Goal: Communication & Community: Answer question/provide support

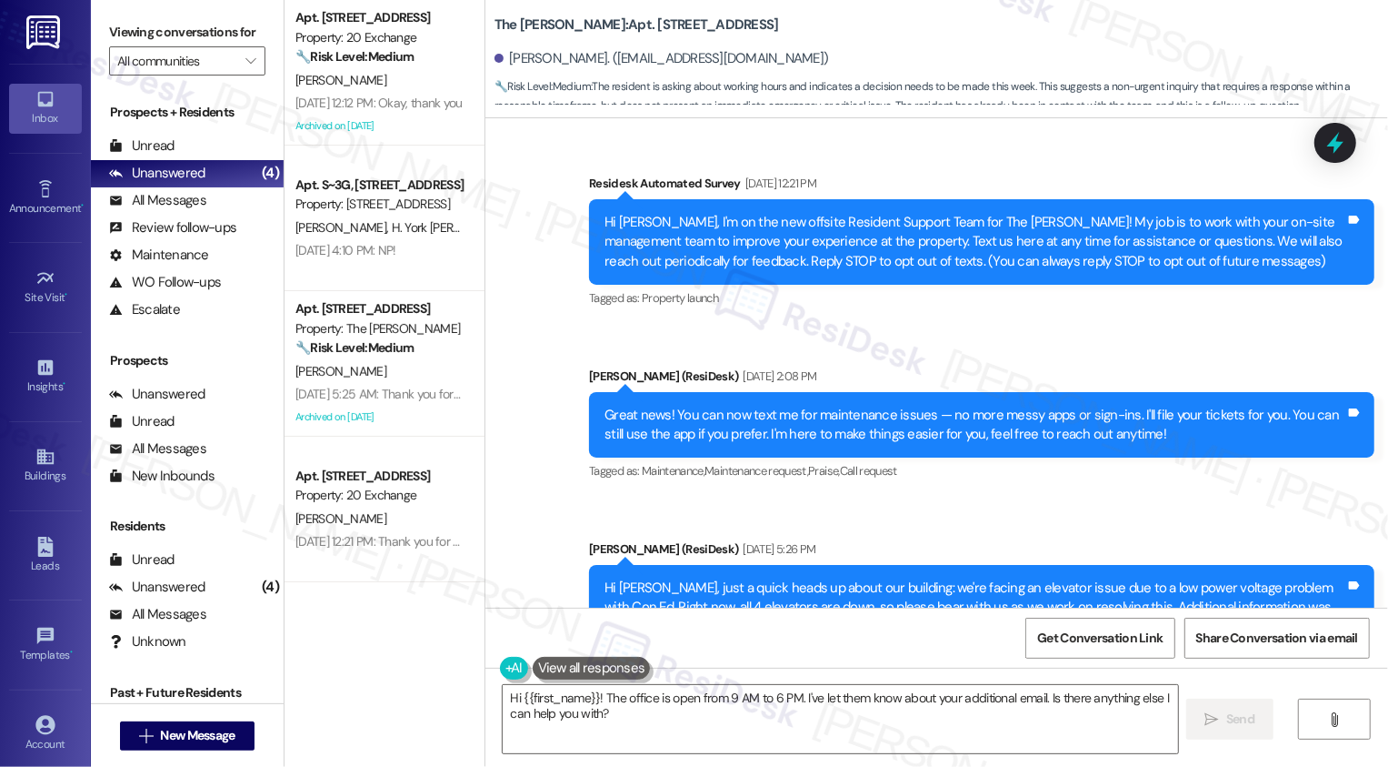
scroll to position [16501, 0]
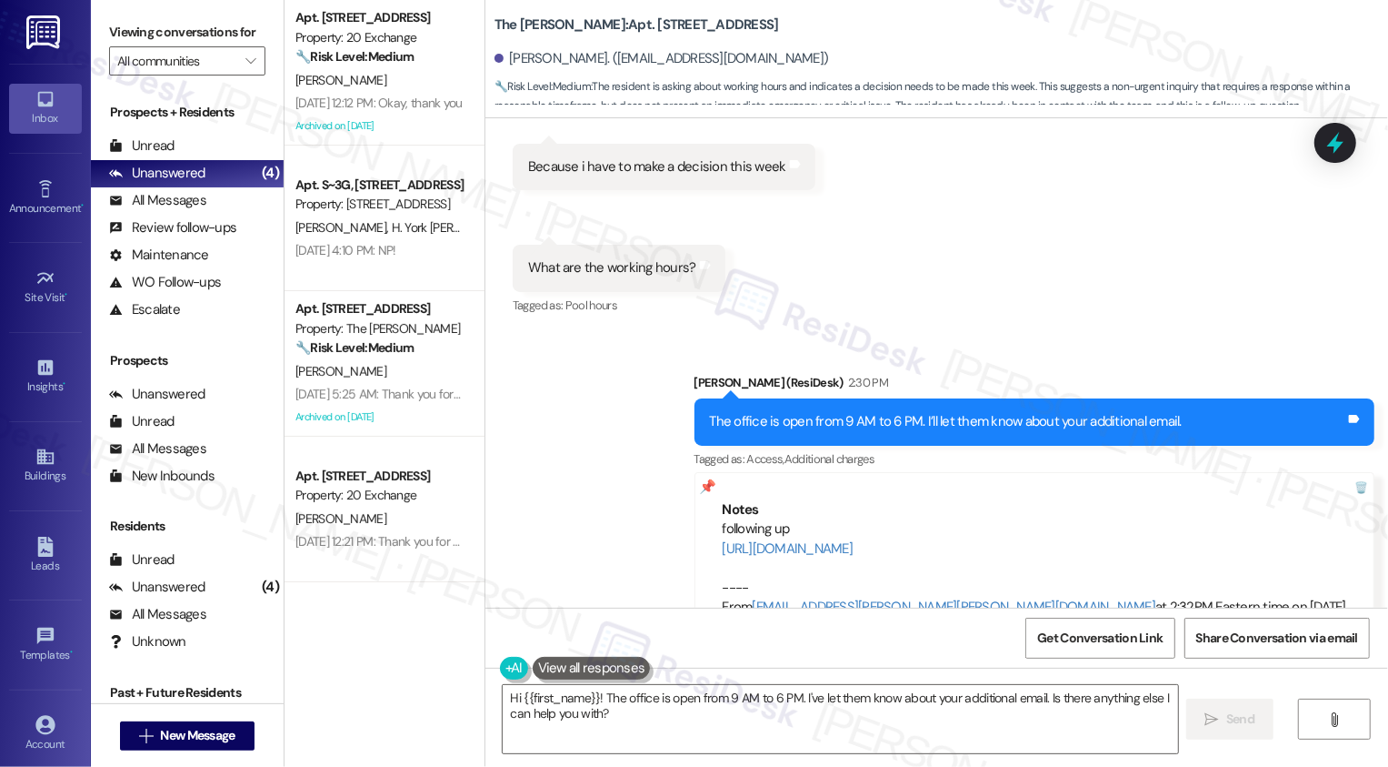
click at [566, 404] on div "Sent via SMS [PERSON_NAME] (ResiDesk) 2:30 PM The office is open from 9 AM to 6…" at bounding box center [937, 495] width 903 height 326
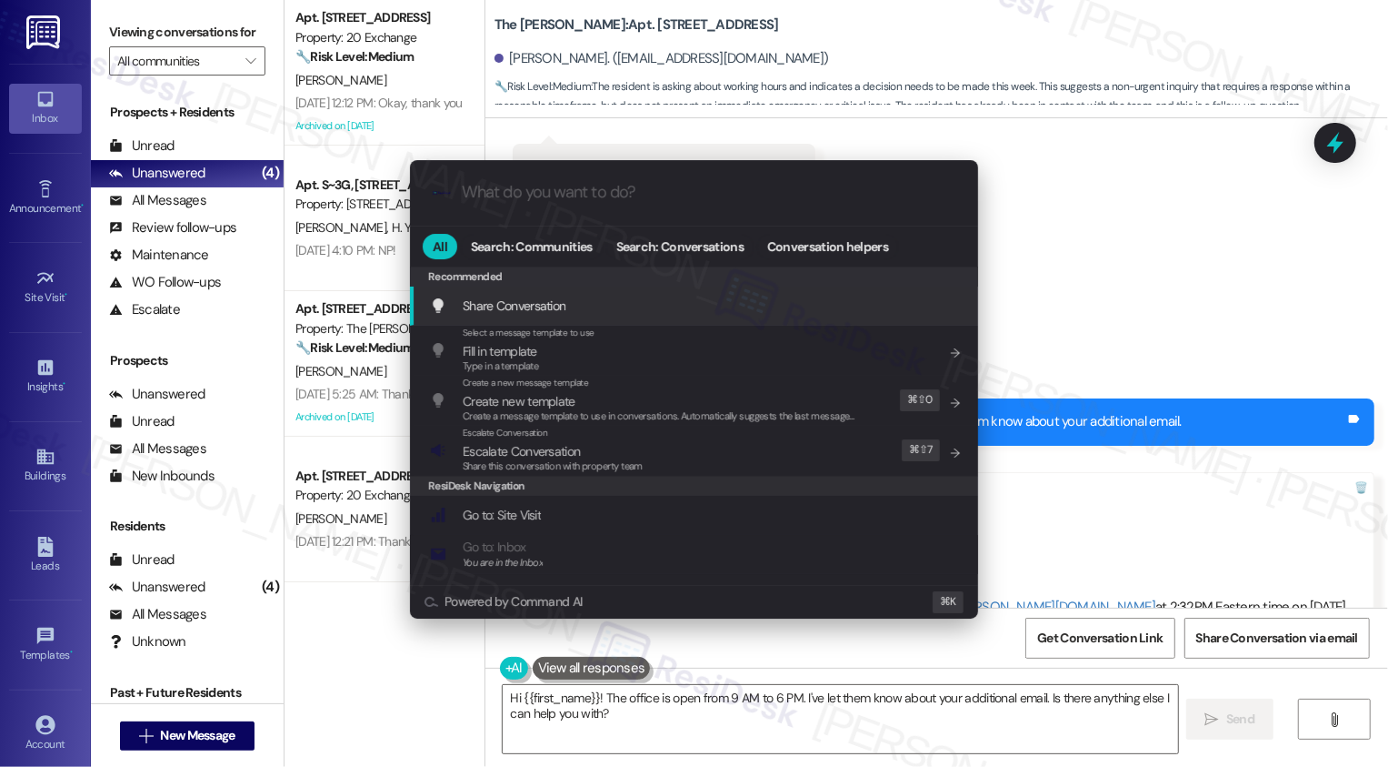
click at [1080, 346] on div ".cls-1{fill:#0a055f;}.cls-2{fill:#0cc4c4;} resideskLogoBlueOrange All Search: C…" at bounding box center [694, 383] width 1388 height 767
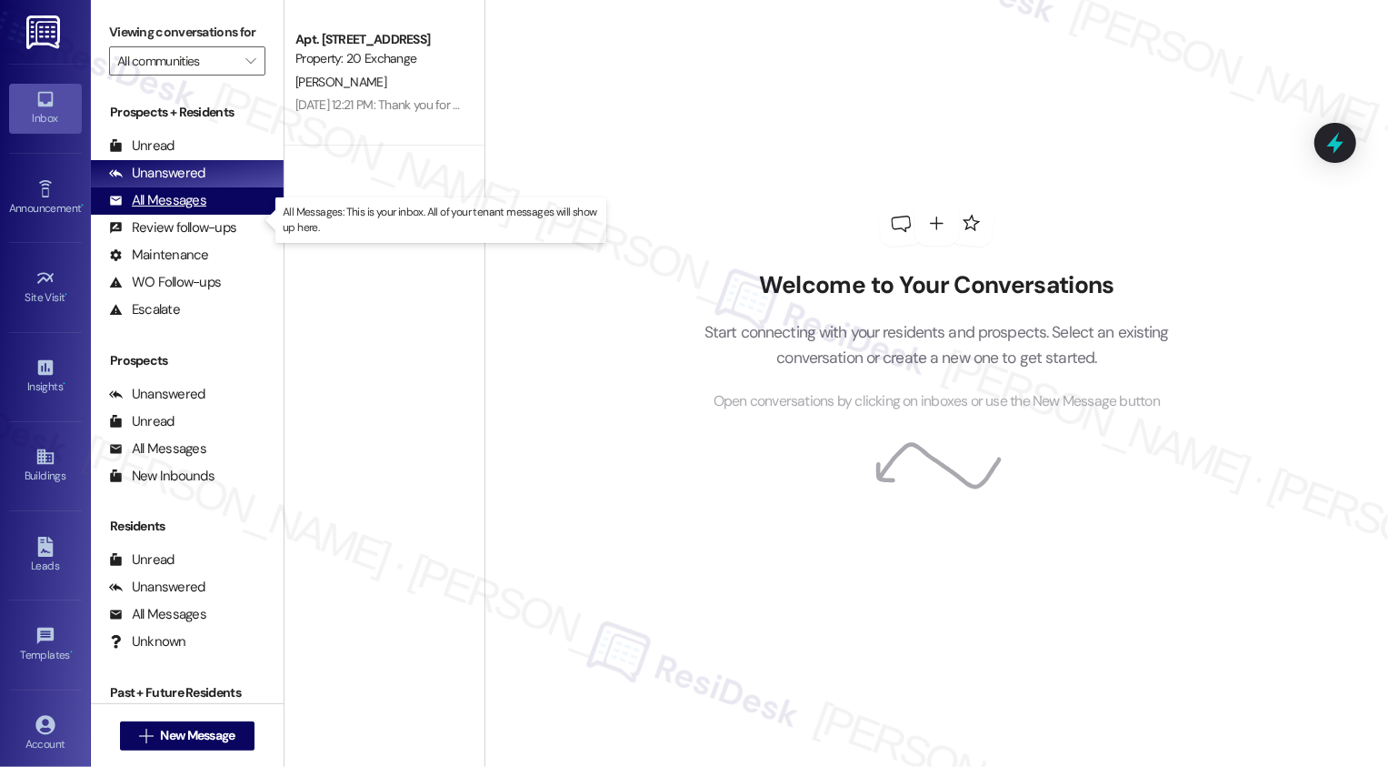
click at [185, 210] on div "All Messages" at bounding box center [157, 200] width 97 height 19
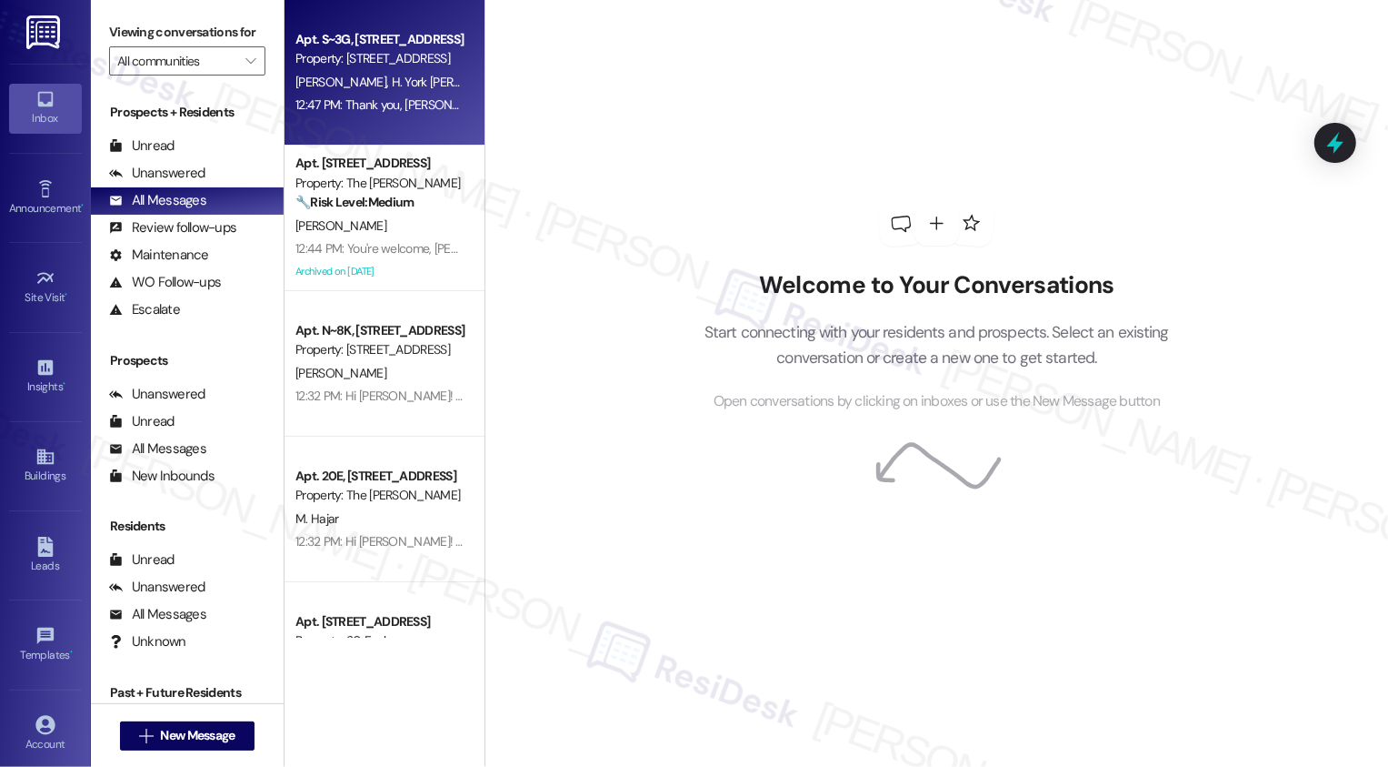
click at [366, 93] on div "B. Elam H. York Elam" at bounding box center [380, 82] width 172 height 23
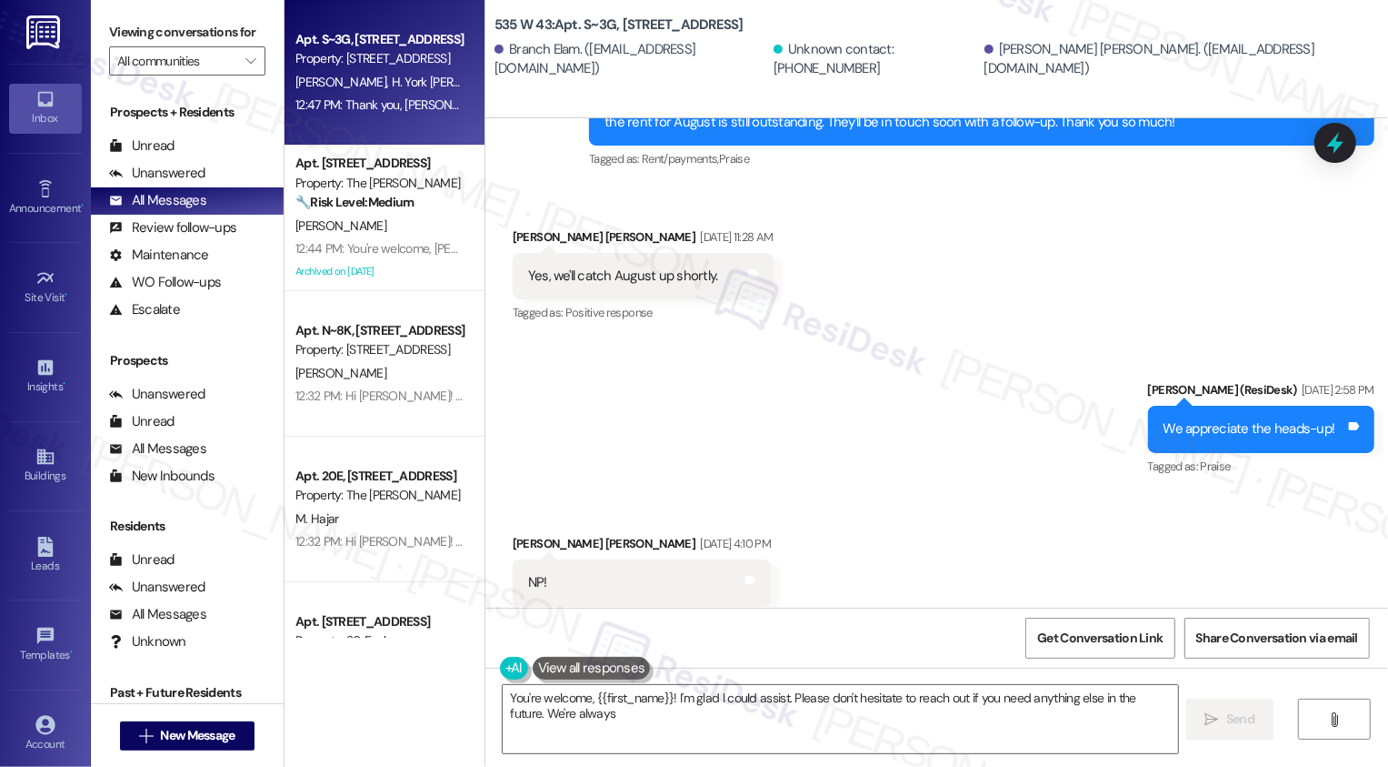
scroll to position [10895, 0]
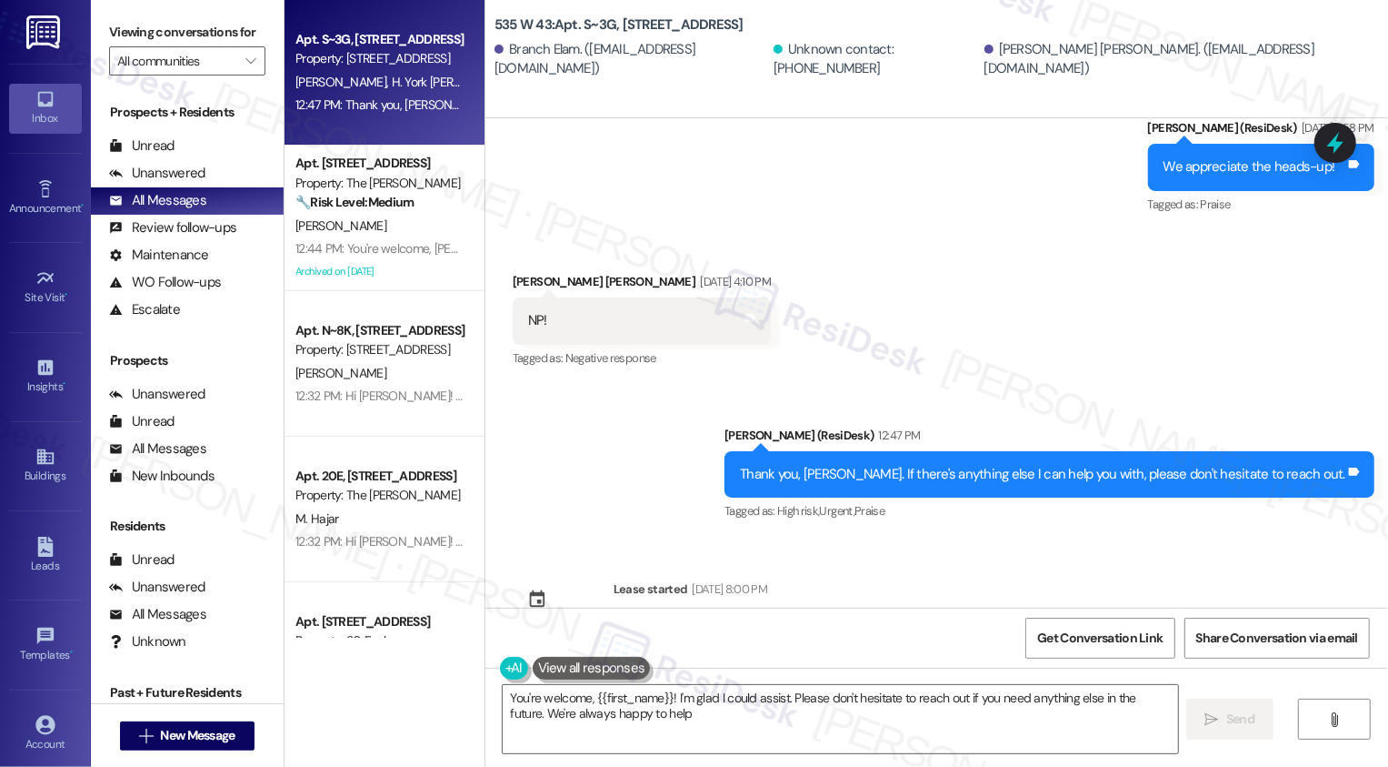
type textarea "You're welcome, {{first_name}}! I'm glad I could assist. Please don't hesitate …"
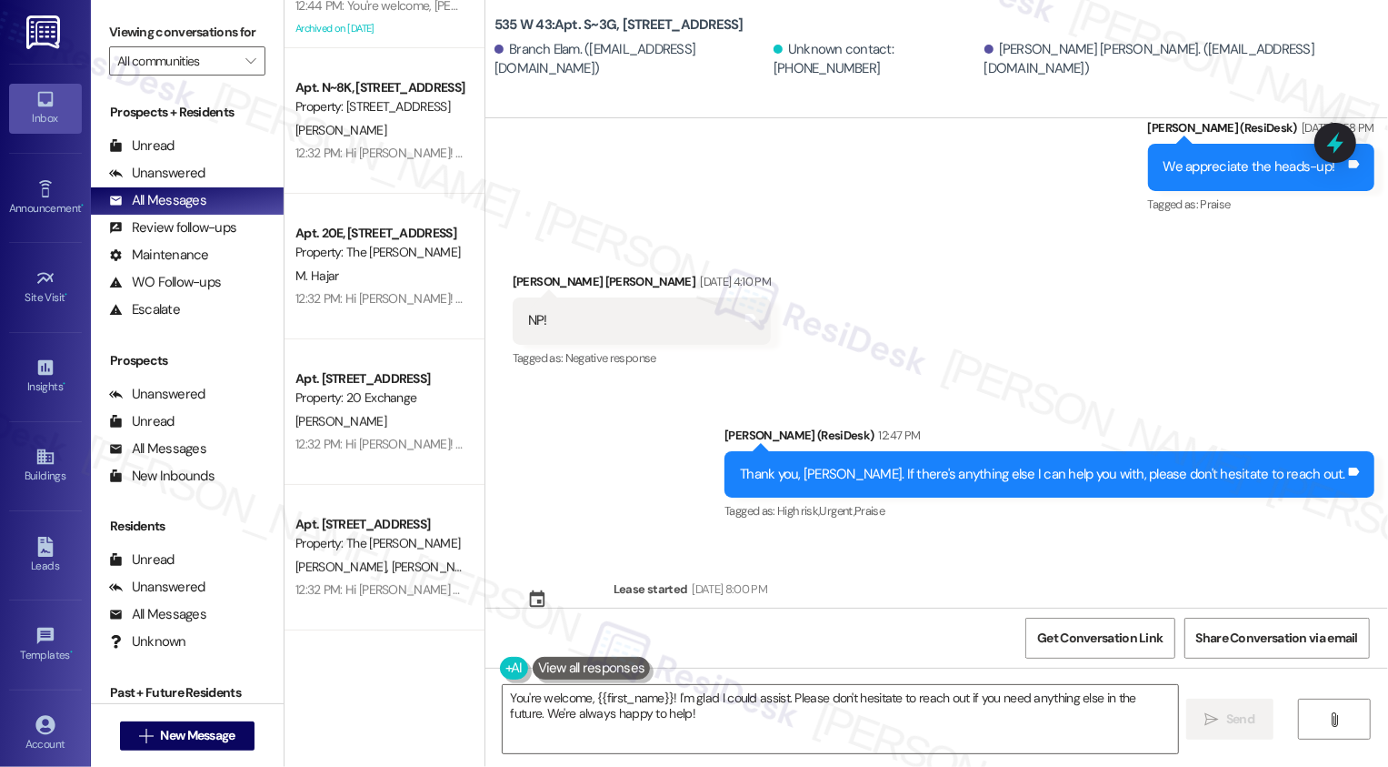
scroll to position [244, 0]
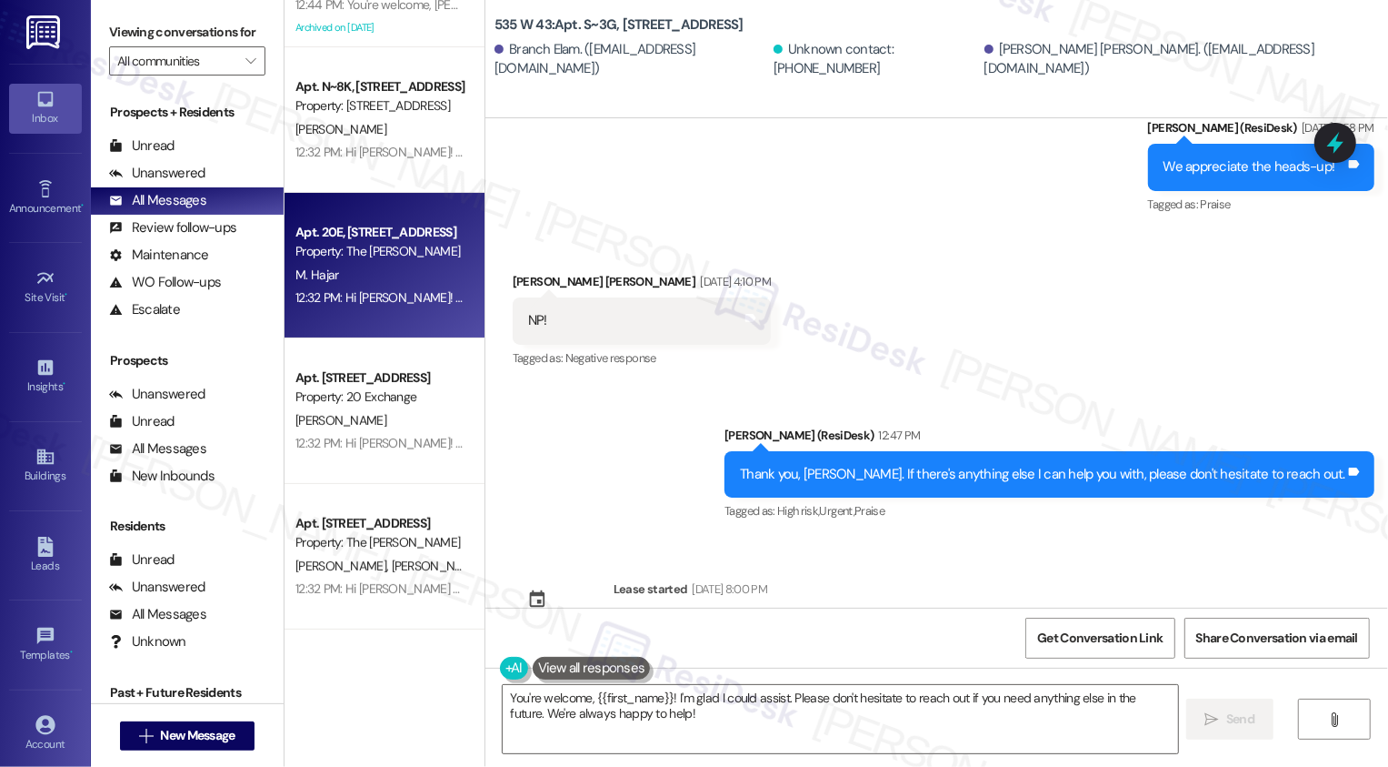
click at [411, 311] on div "Apt. 20E, 520 W 43rd St Property: The Landon M. Hajar 12:32 PM: Hi Mira! We're …" at bounding box center [385, 265] width 200 height 145
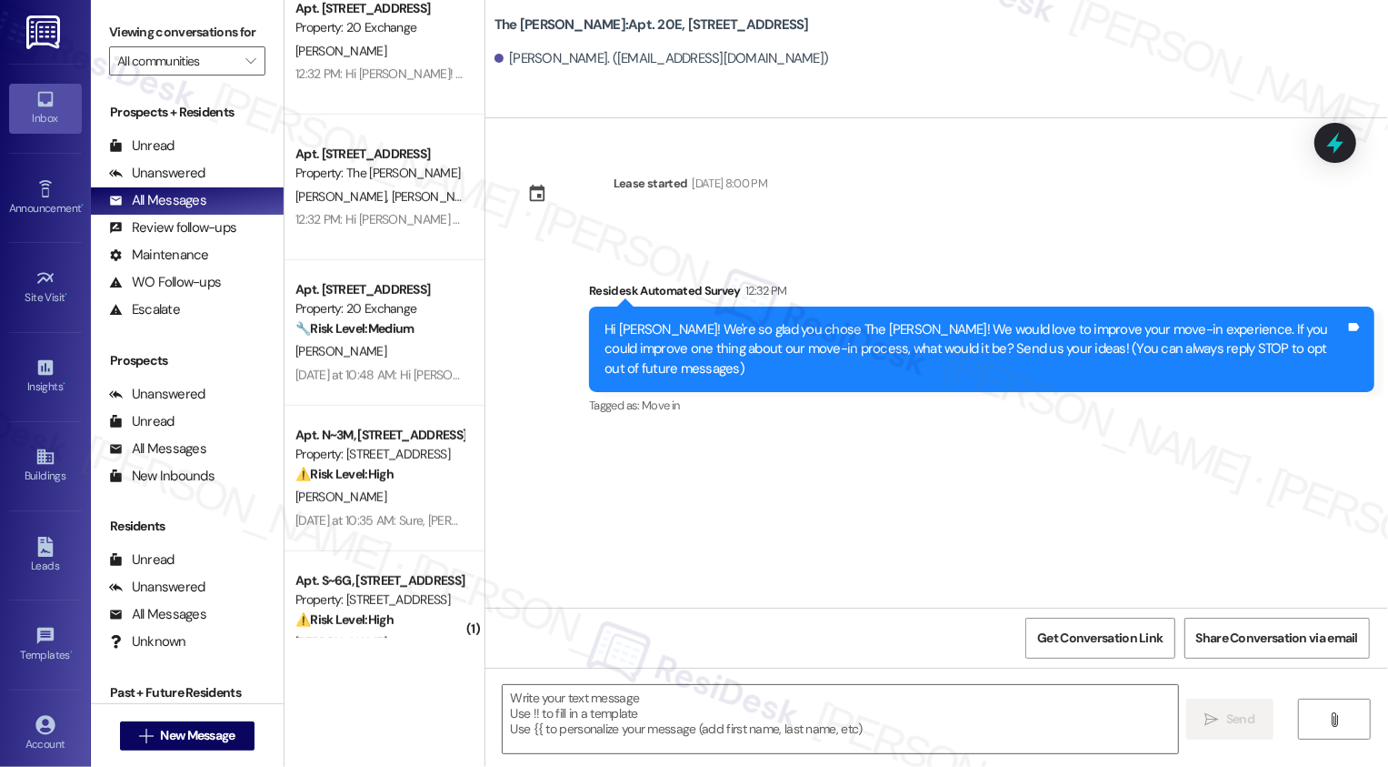
type textarea "Fetching suggested responses. Please feel free to read through the conversation…"
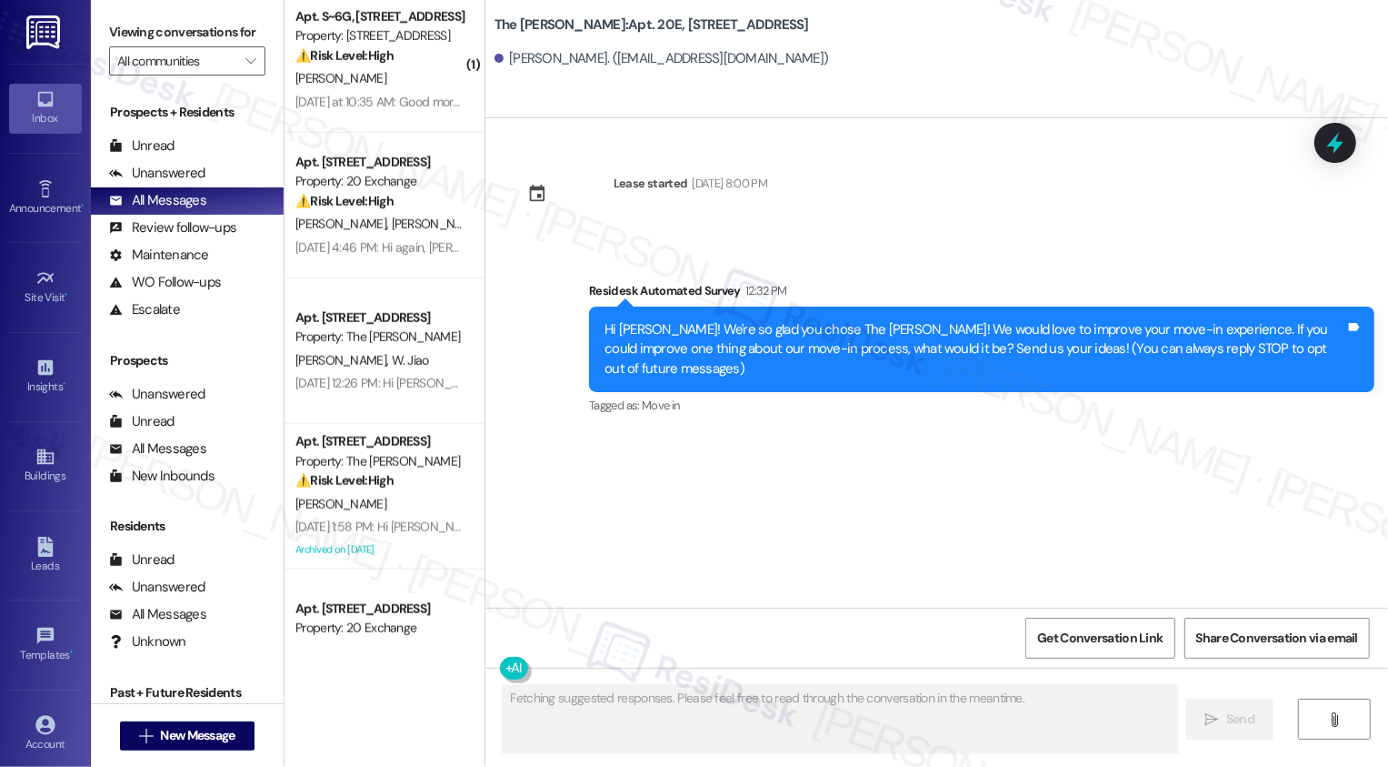
scroll to position [1213, 0]
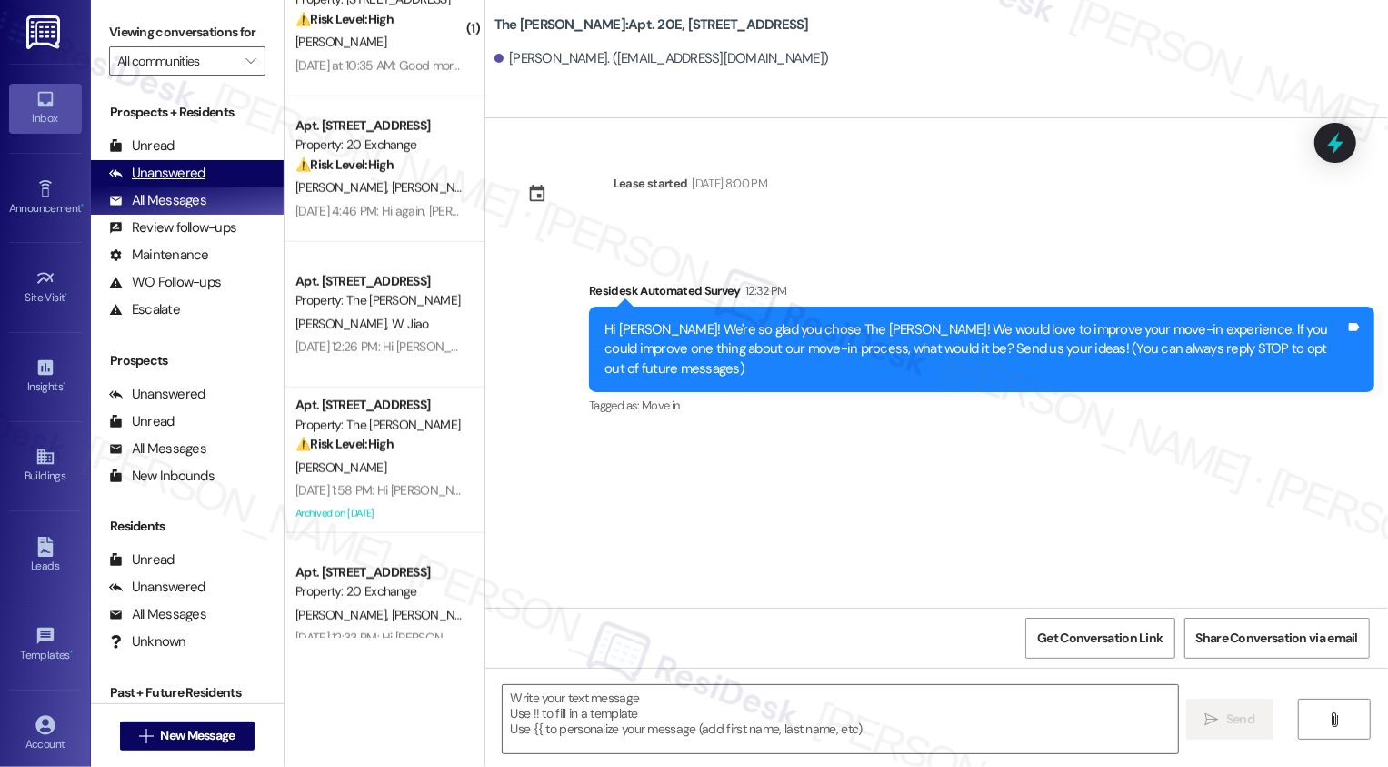
click at [227, 187] on div "Unanswered (0)" at bounding box center [187, 173] width 193 height 27
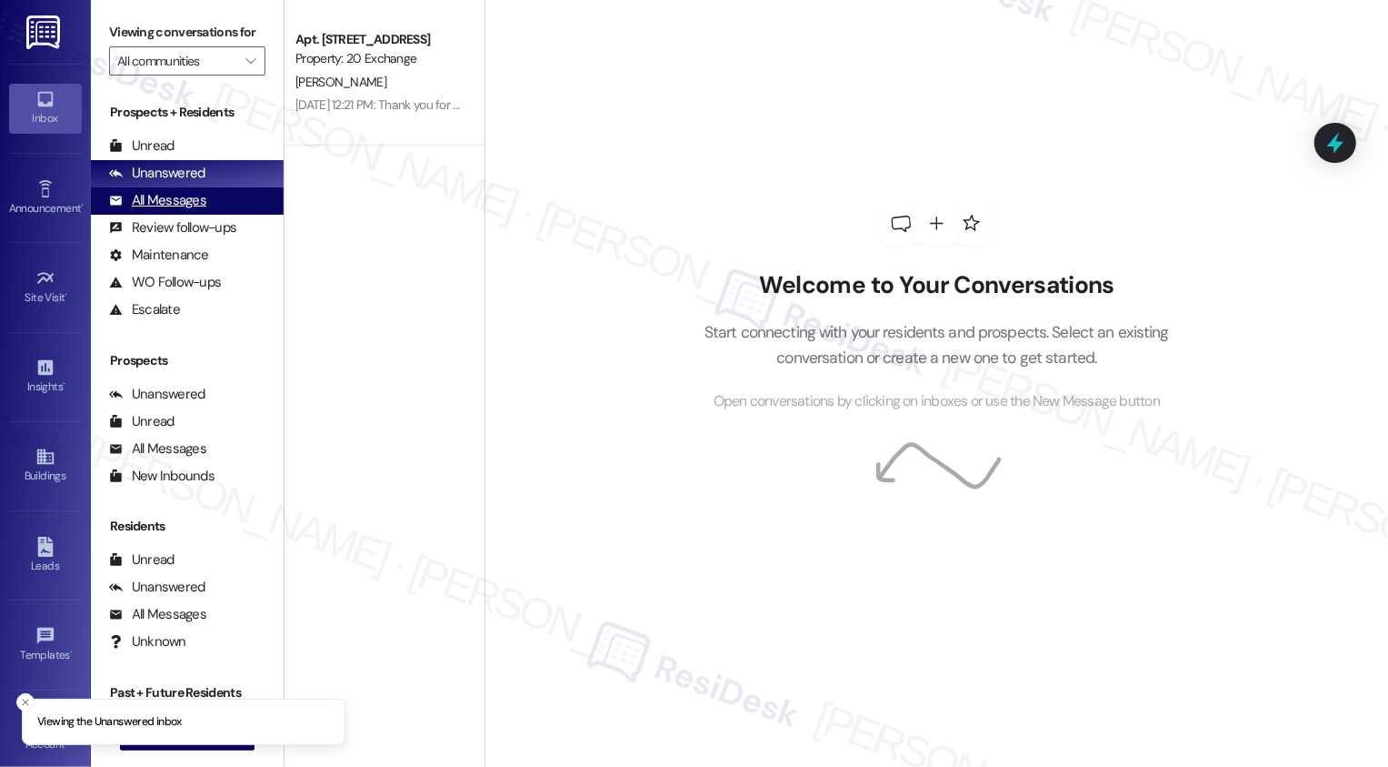
click at [223, 215] on div "All Messages (undefined)" at bounding box center [187, 200] width 193 height 27
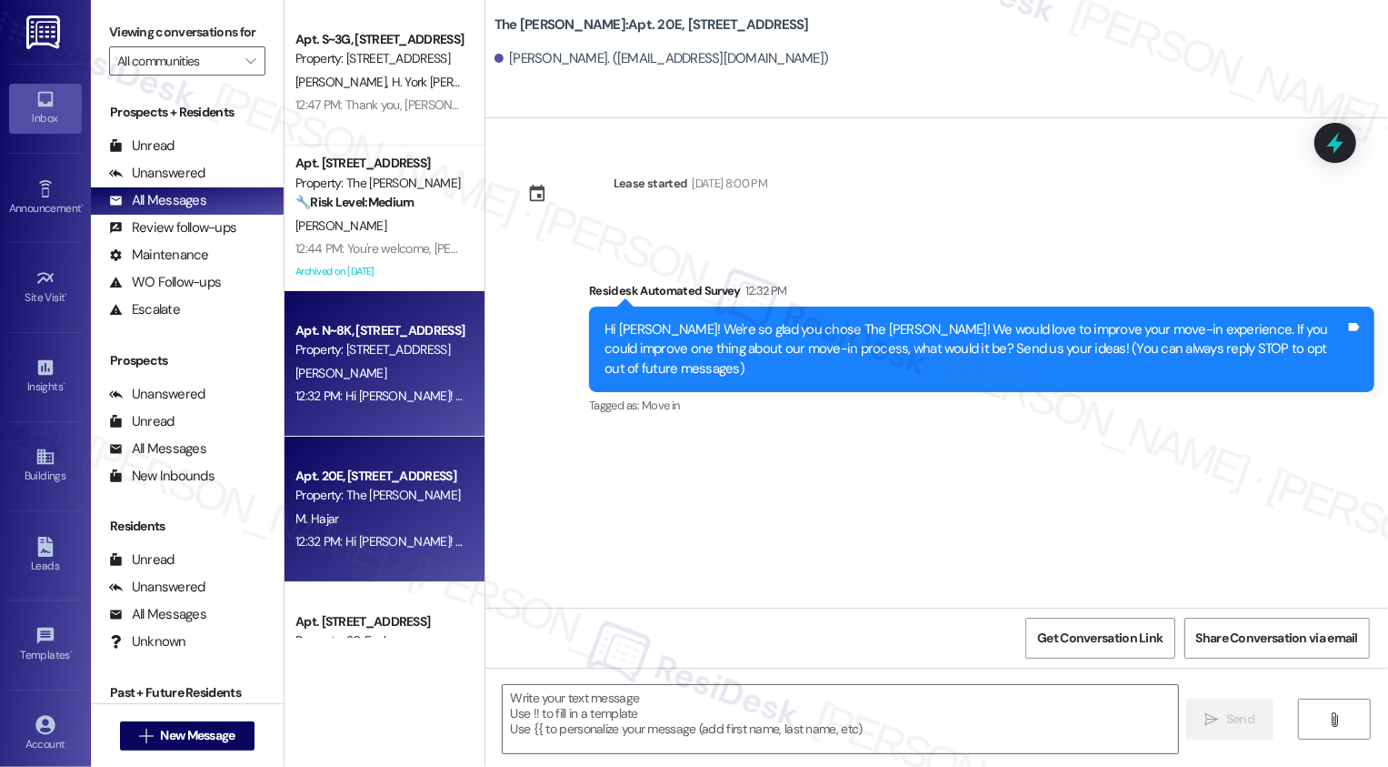
type textarea "Fetching suggested responses. Please feel free to read through the conversation…"
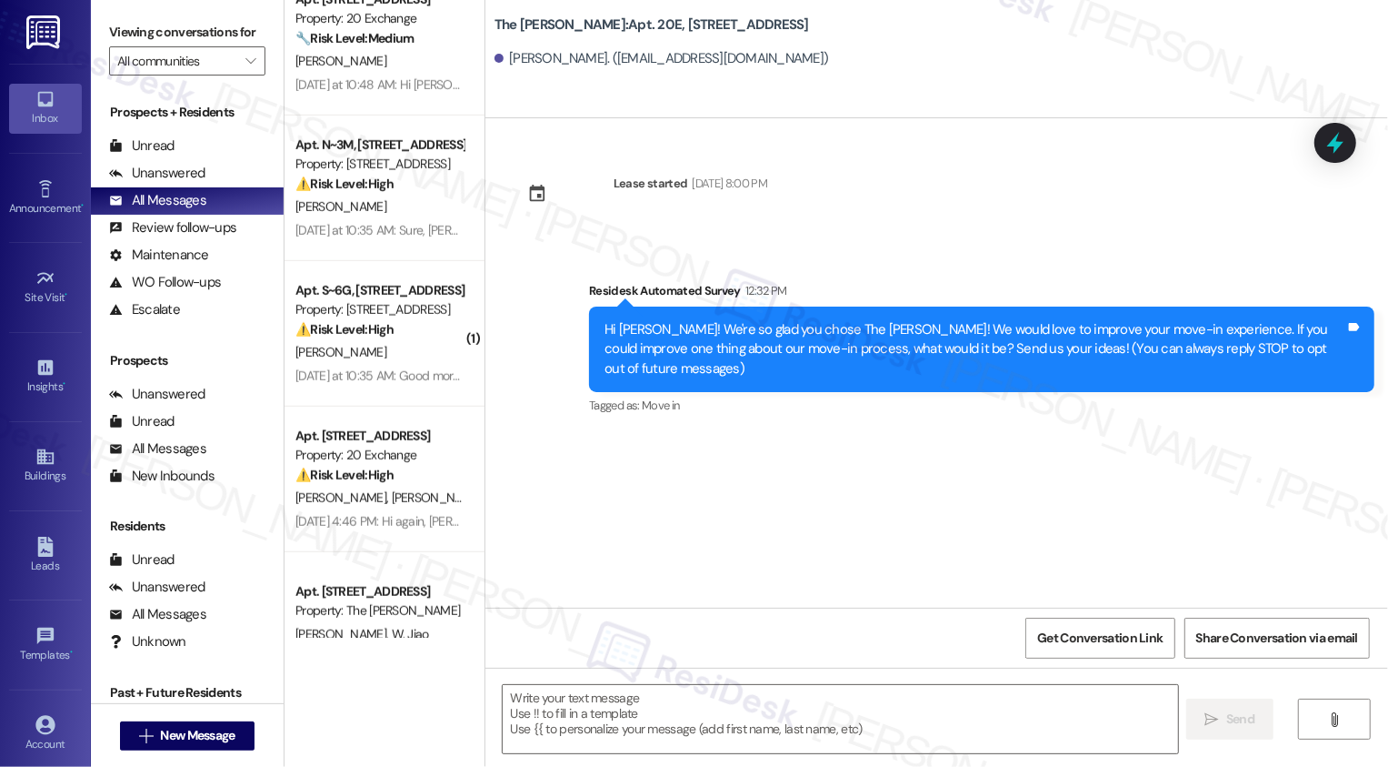
scroll to position [927, 0]
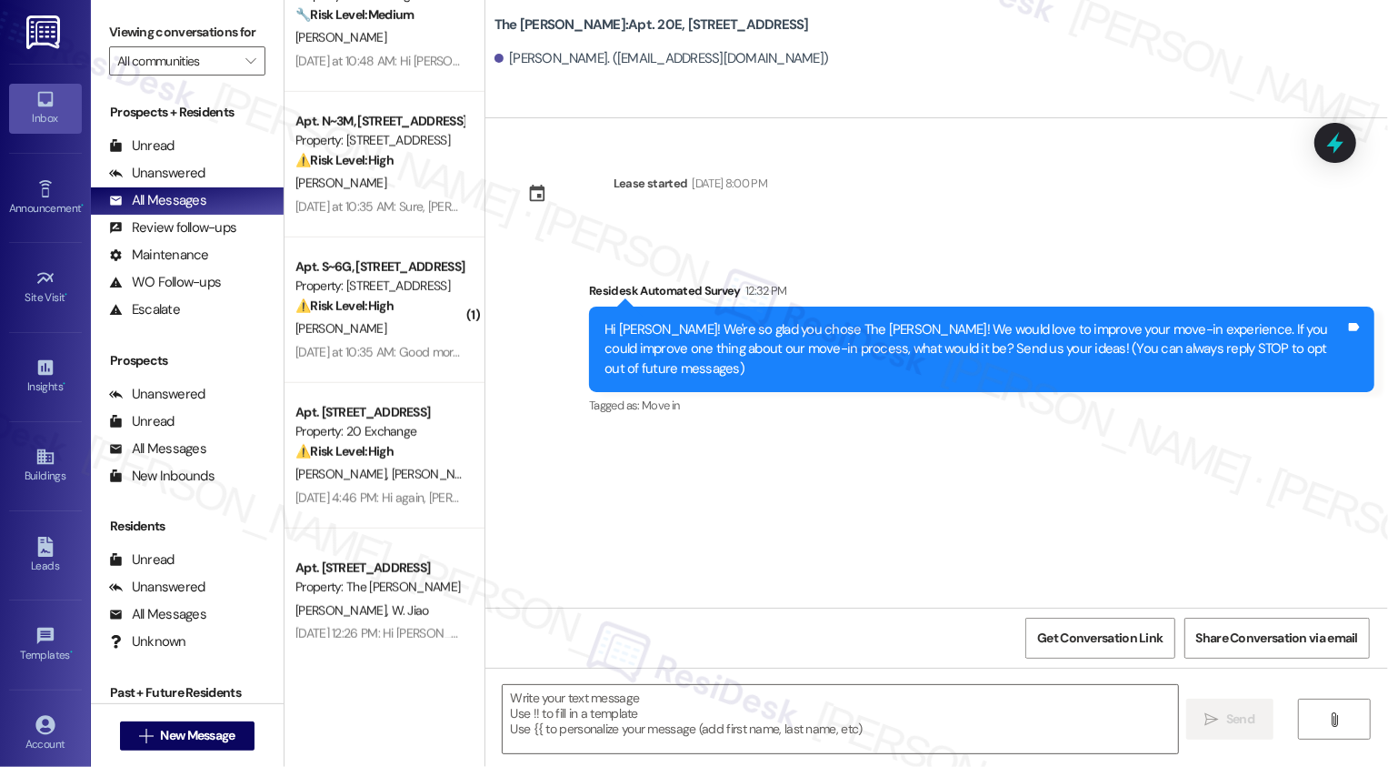
click at [351, 348] on div "Yesterday at 10:35 AM: Good morning, Vasu! Your lease will end on 11/11/2025. Y…" at bounding box center [512, 352] width 433 height 16
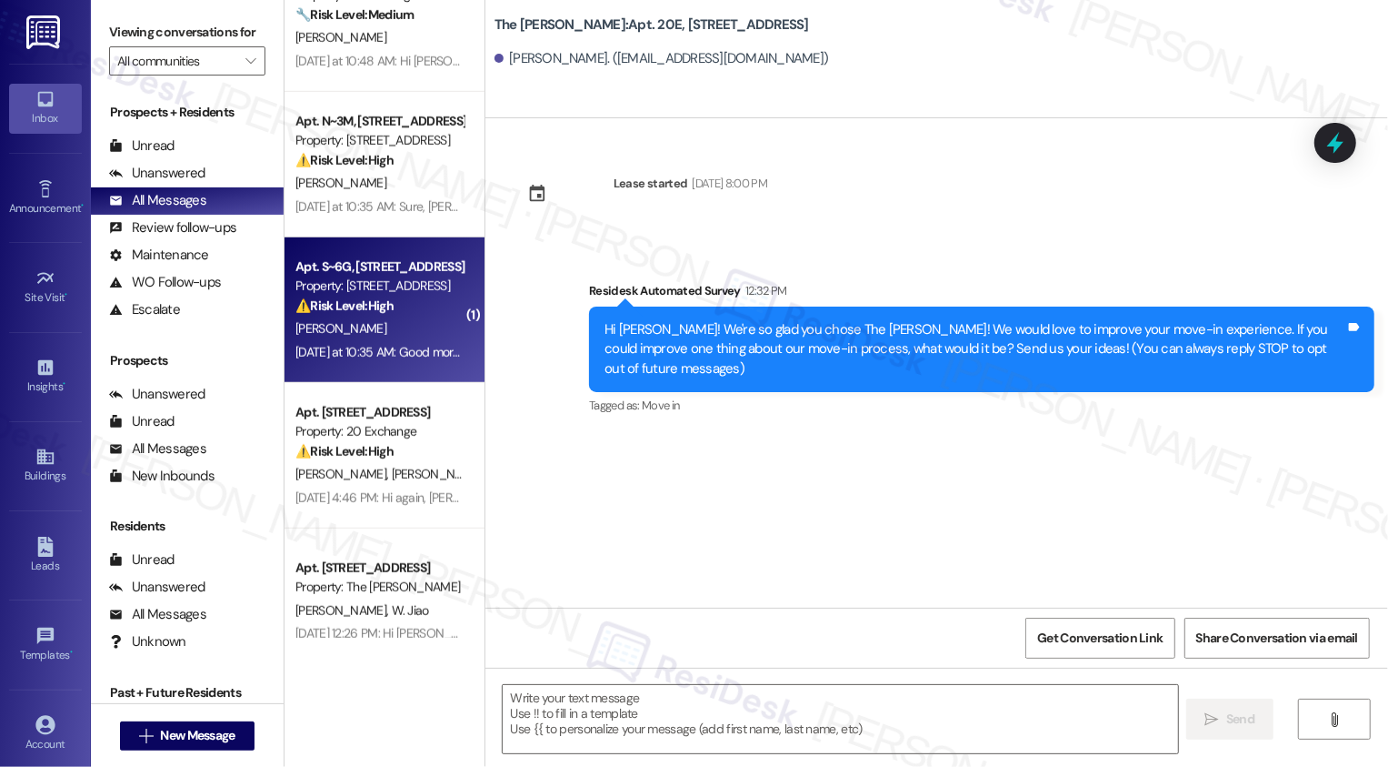
type textarea "Fetching suggested responses. Please feel free to read through the conversation…"
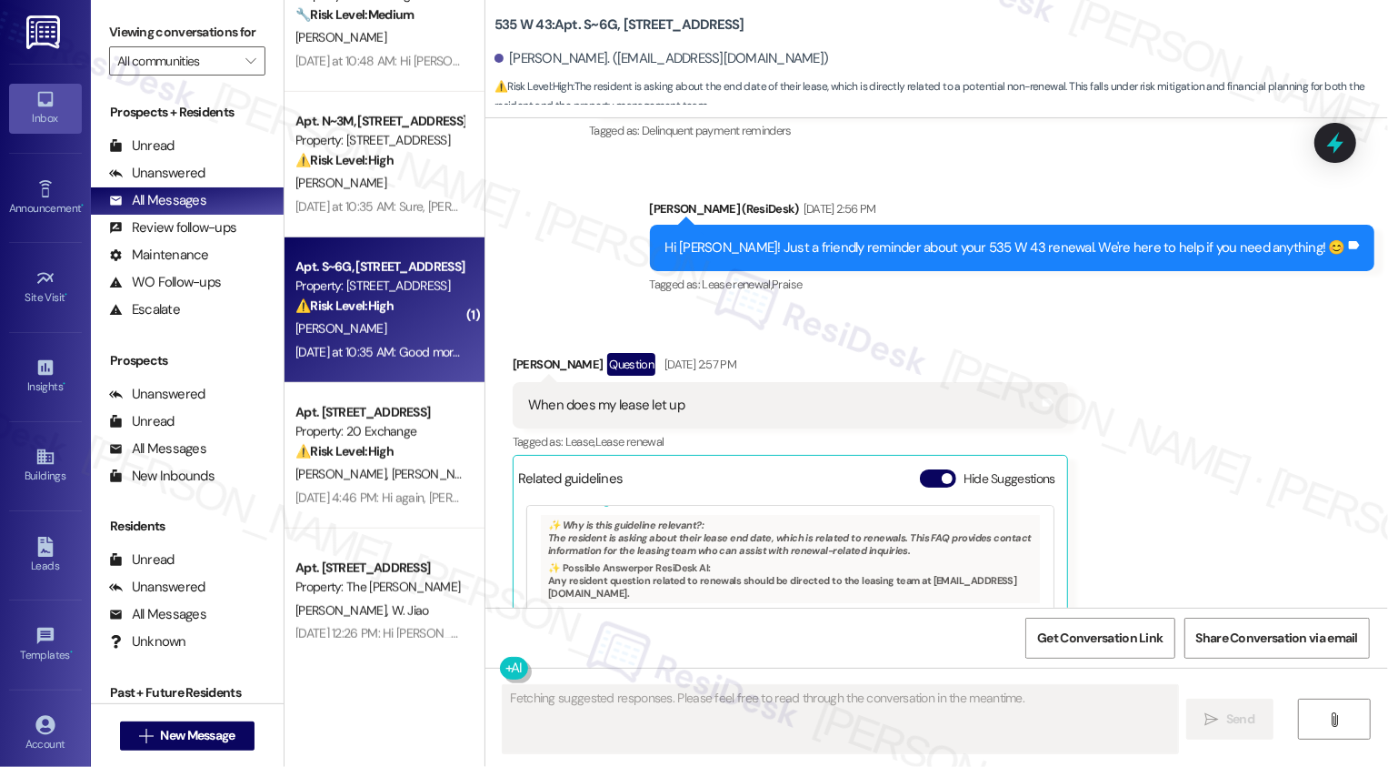
scroll to position [9747, 0]
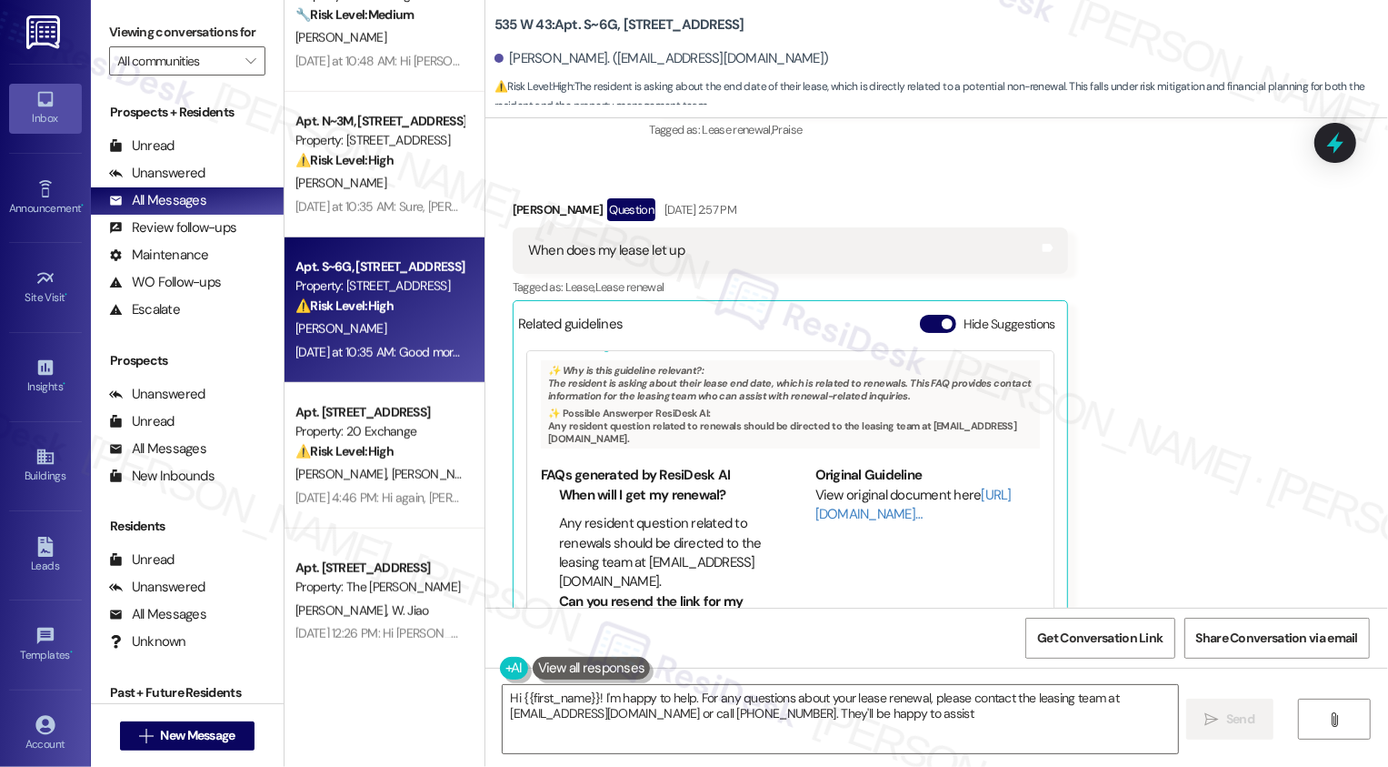
type textarea "Hi {{first_name}}! I'm happy to help. For any questions about your lease renewa…"
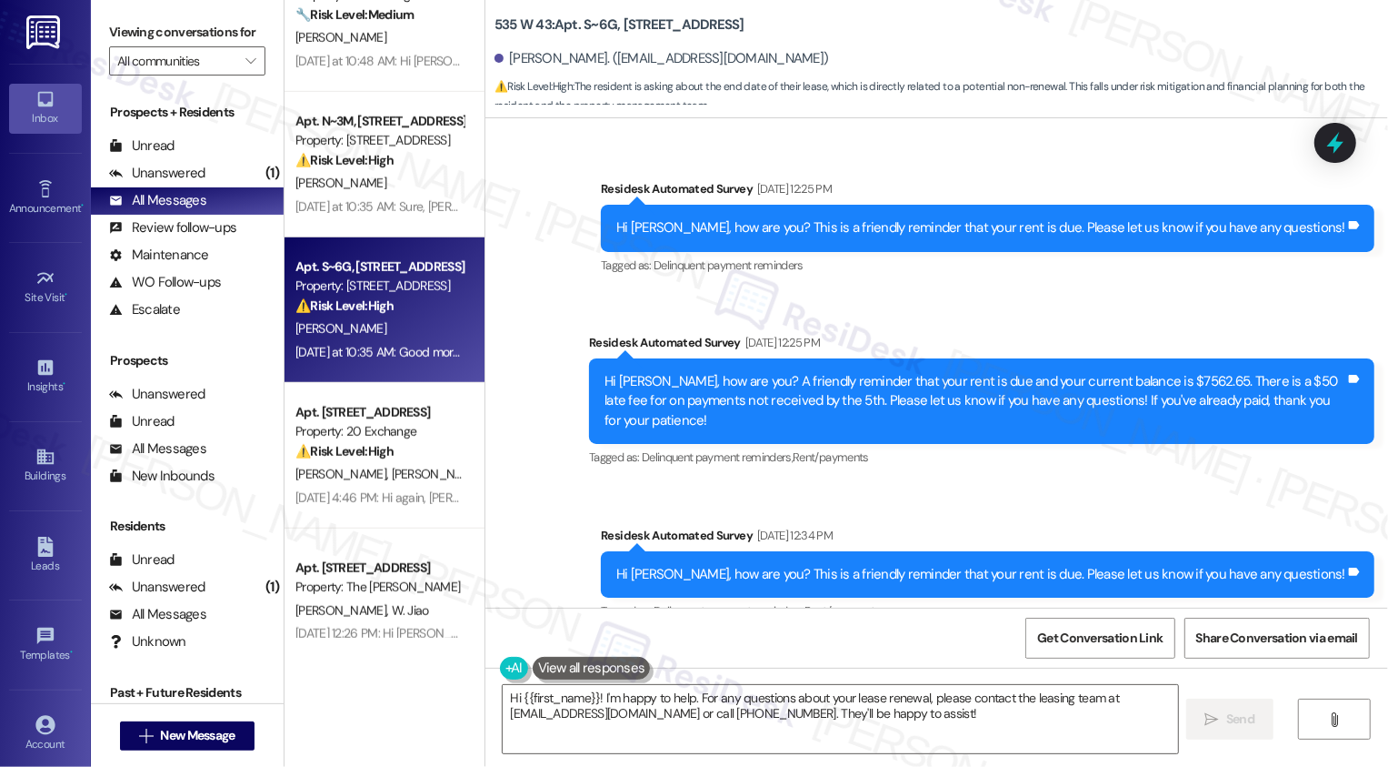
scroll to position [9138, 0]
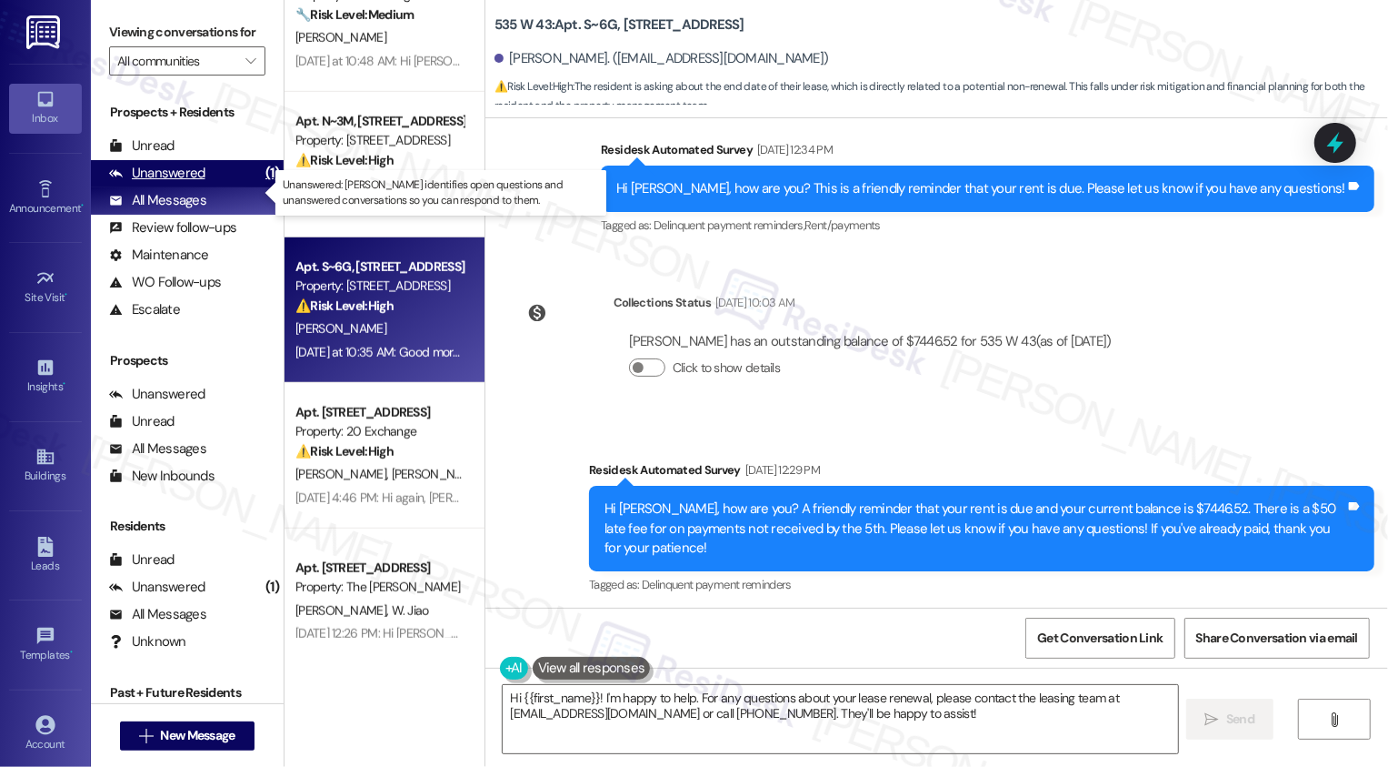
click at [206, 187] on div "Unanswered (1)" at bounding box center [187, 173] width 193 height 27
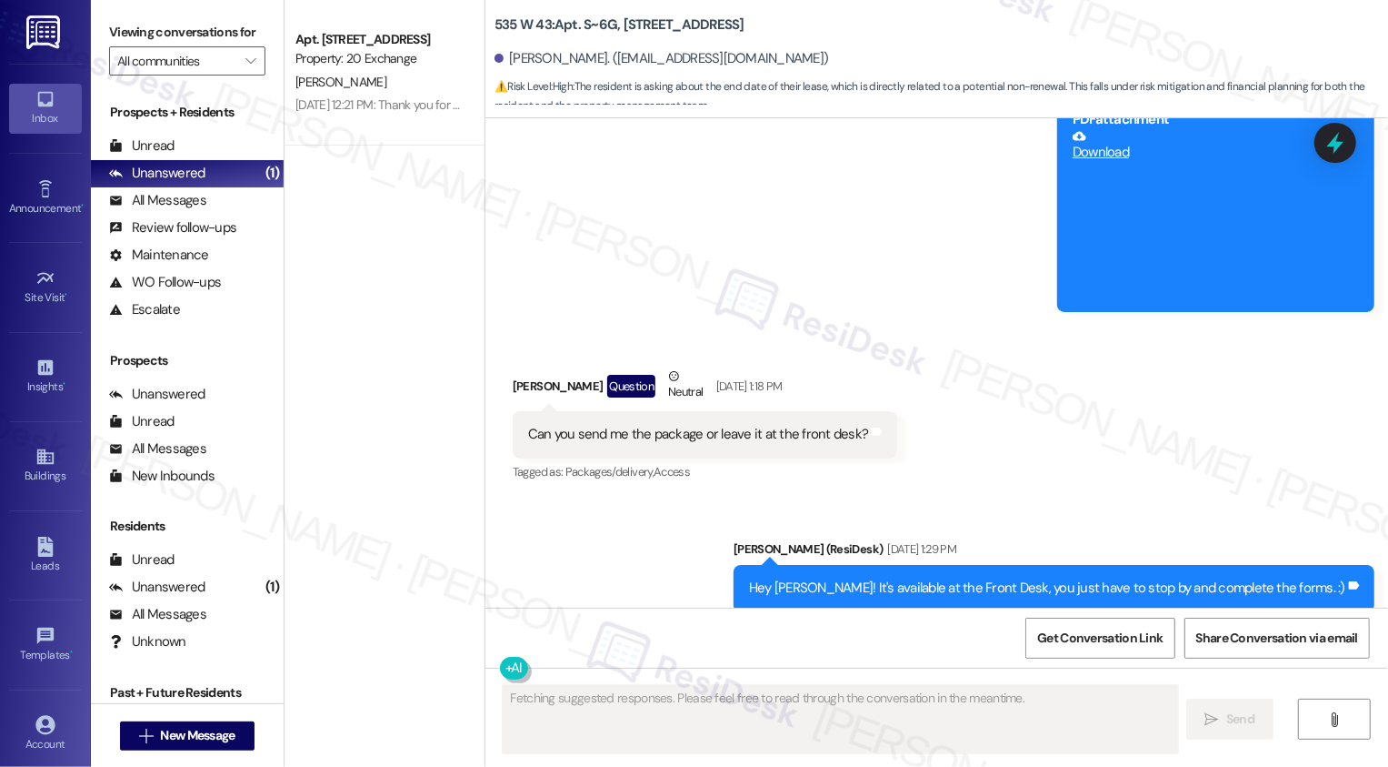
scroll to position [9592, 0]
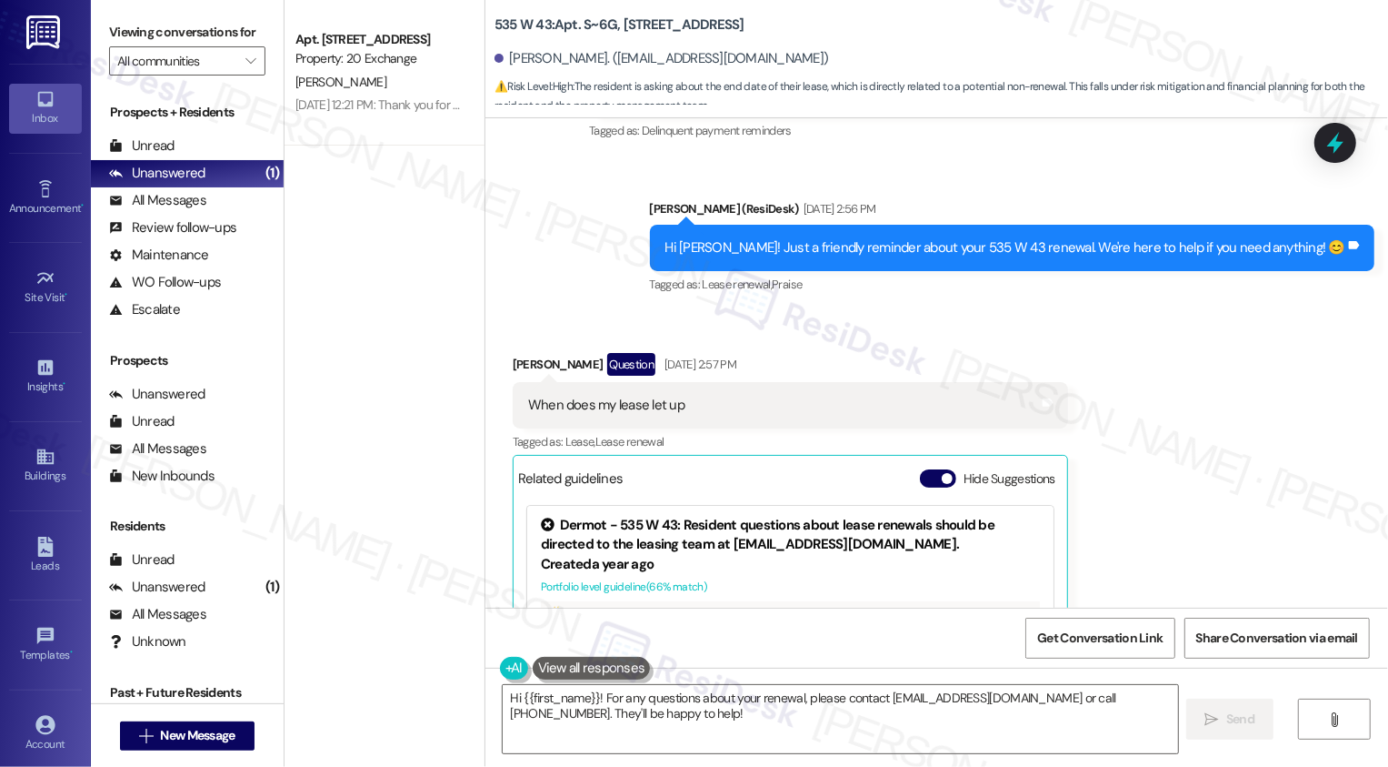
type textarea "Hi {{first_name}}! For any questions about your renewal, please contact 535West…"
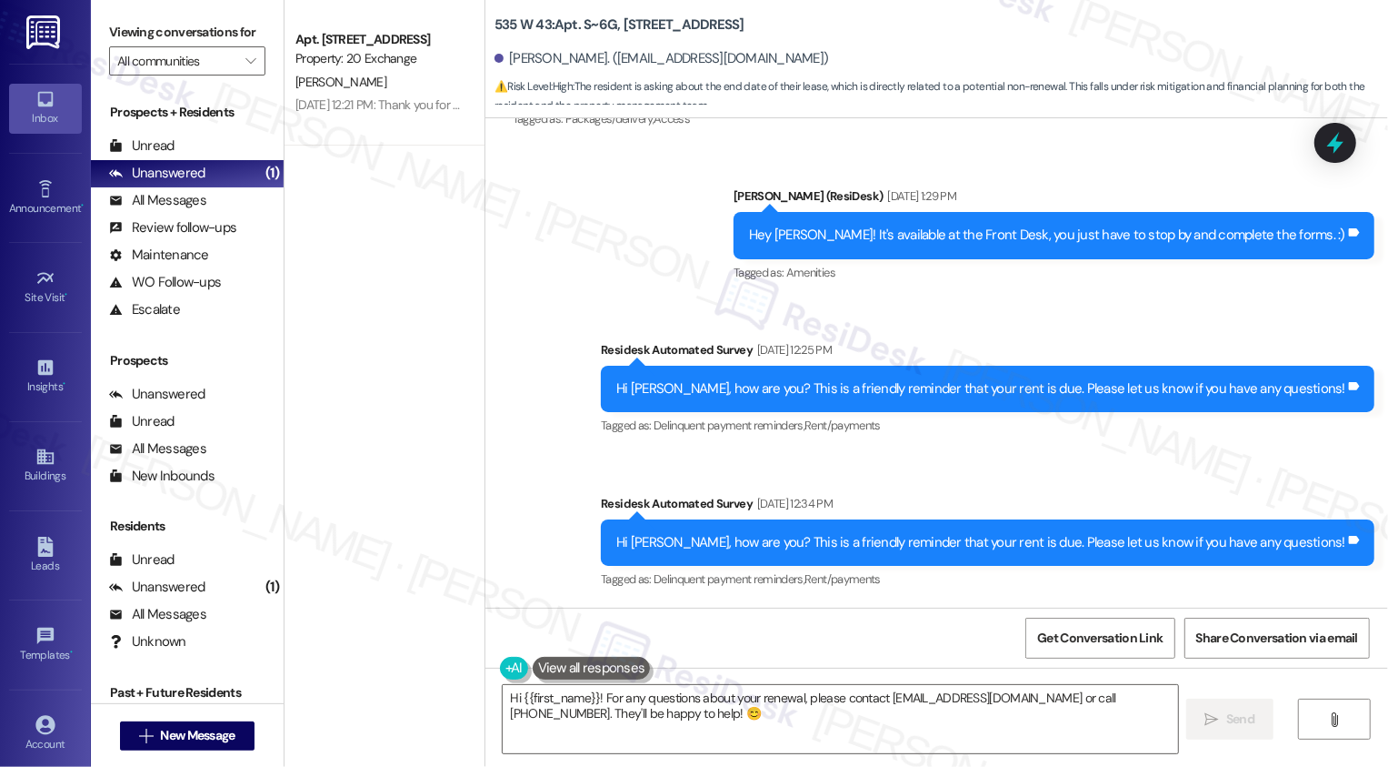
scroll to position [7689, 0]
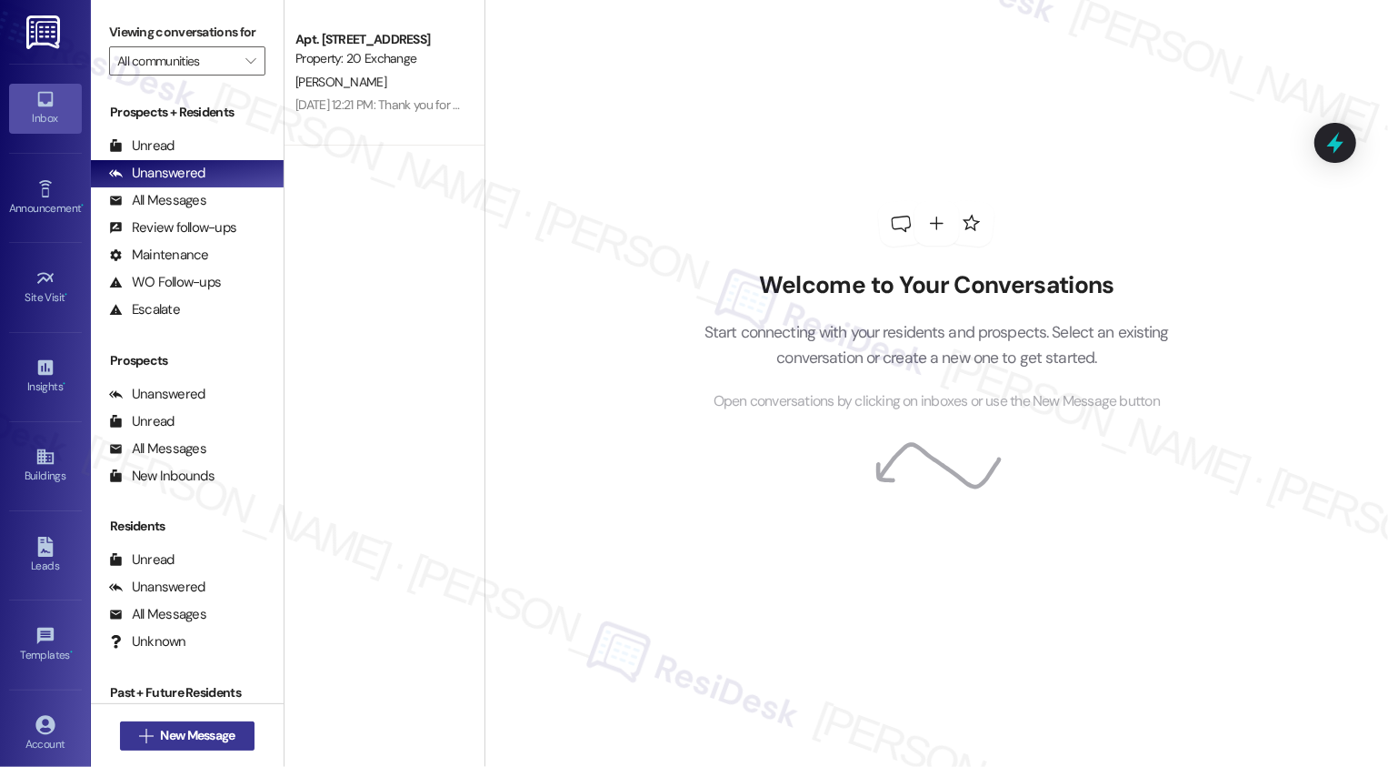
click at [179, 735] on span "New Message" at bounding box center [197, 735] width 75 height 19
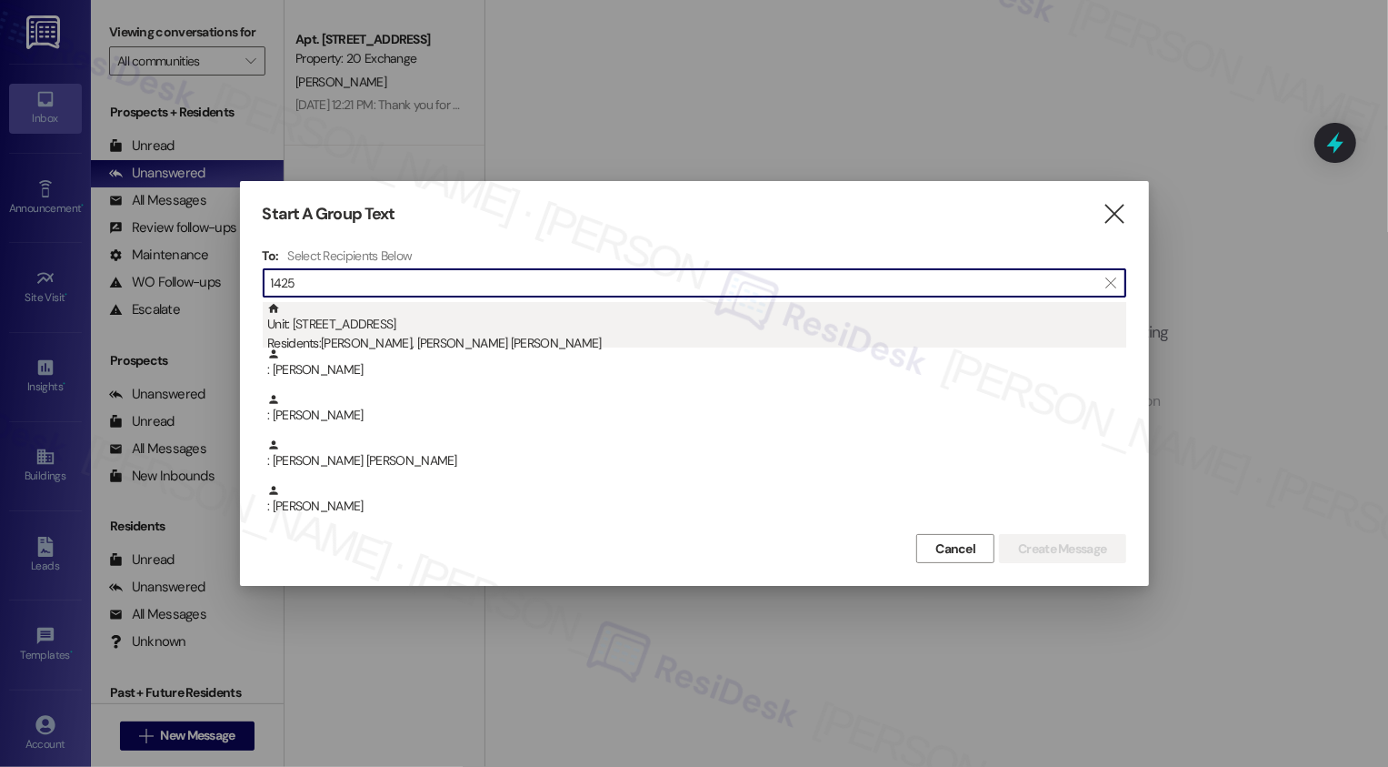
type input "1425"
click at [400, 336] on div "Residents: [PERSON_NAME], [PERSON_NAME] [PERSON_NAME]" at bounding box center [696, 343] width 859 height 19
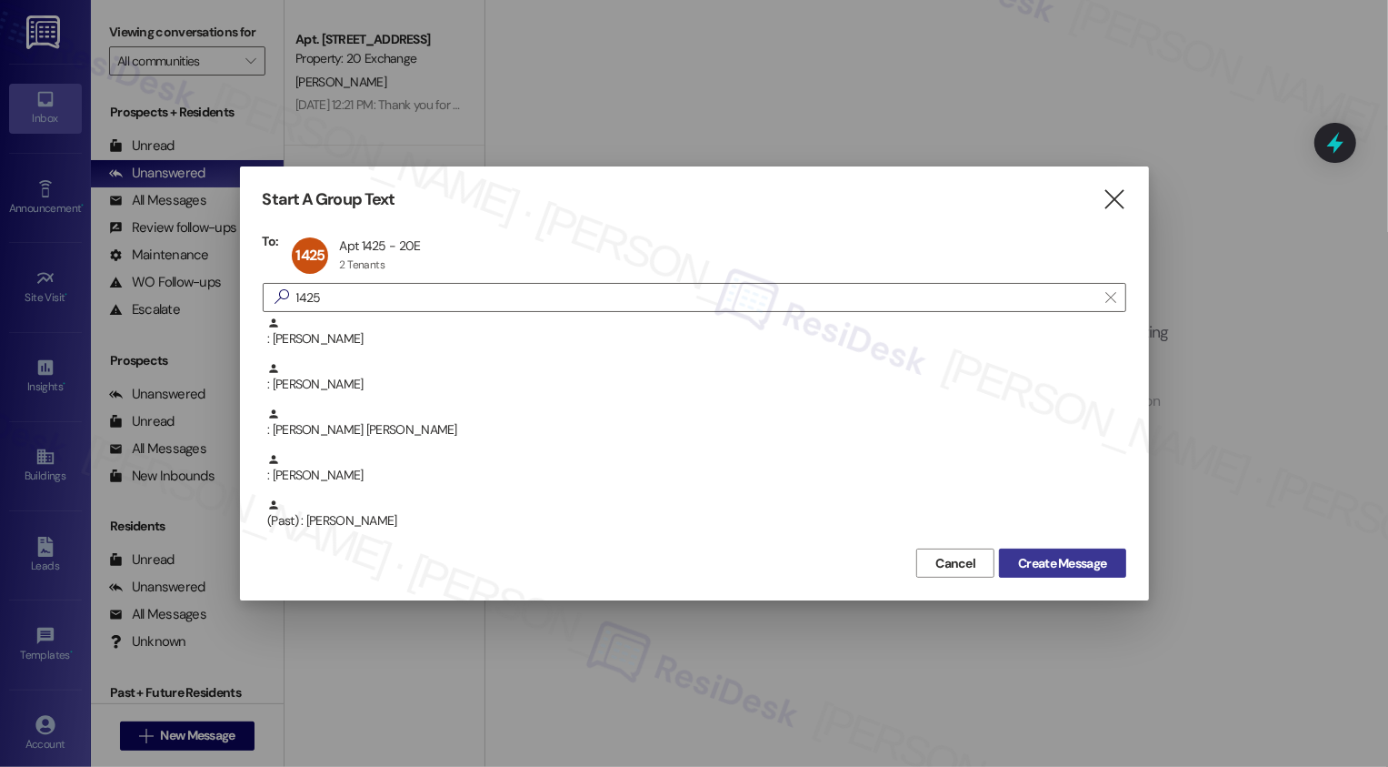
click at [1077, 565] on span "Create Message" at bounding box center [1062, 563] width 88 height 19
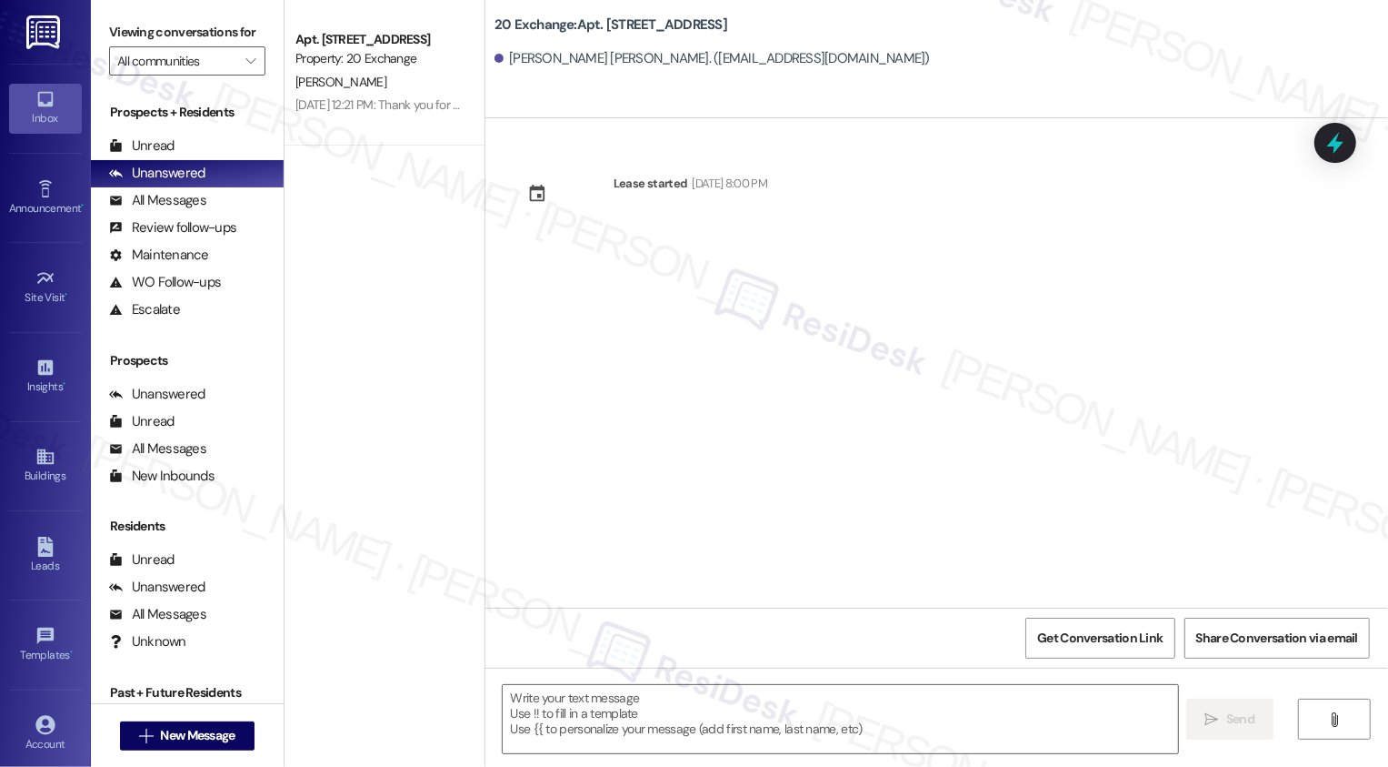
type textarea "Fetching suggested responses. Please feel free to read through the conversation…"
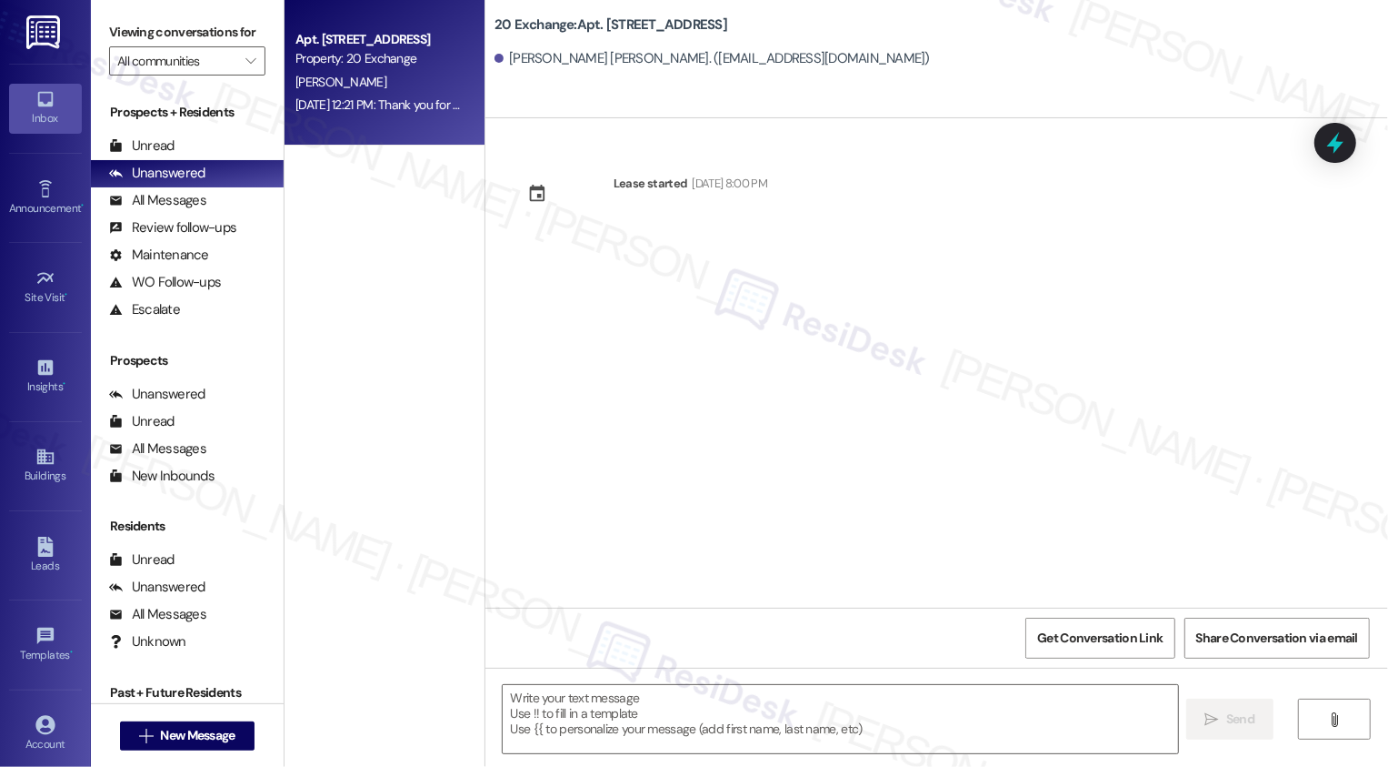
click at [405, 89] on div "[PERSON_NAME]" at bounding box center [380, 82] width 172 height 23
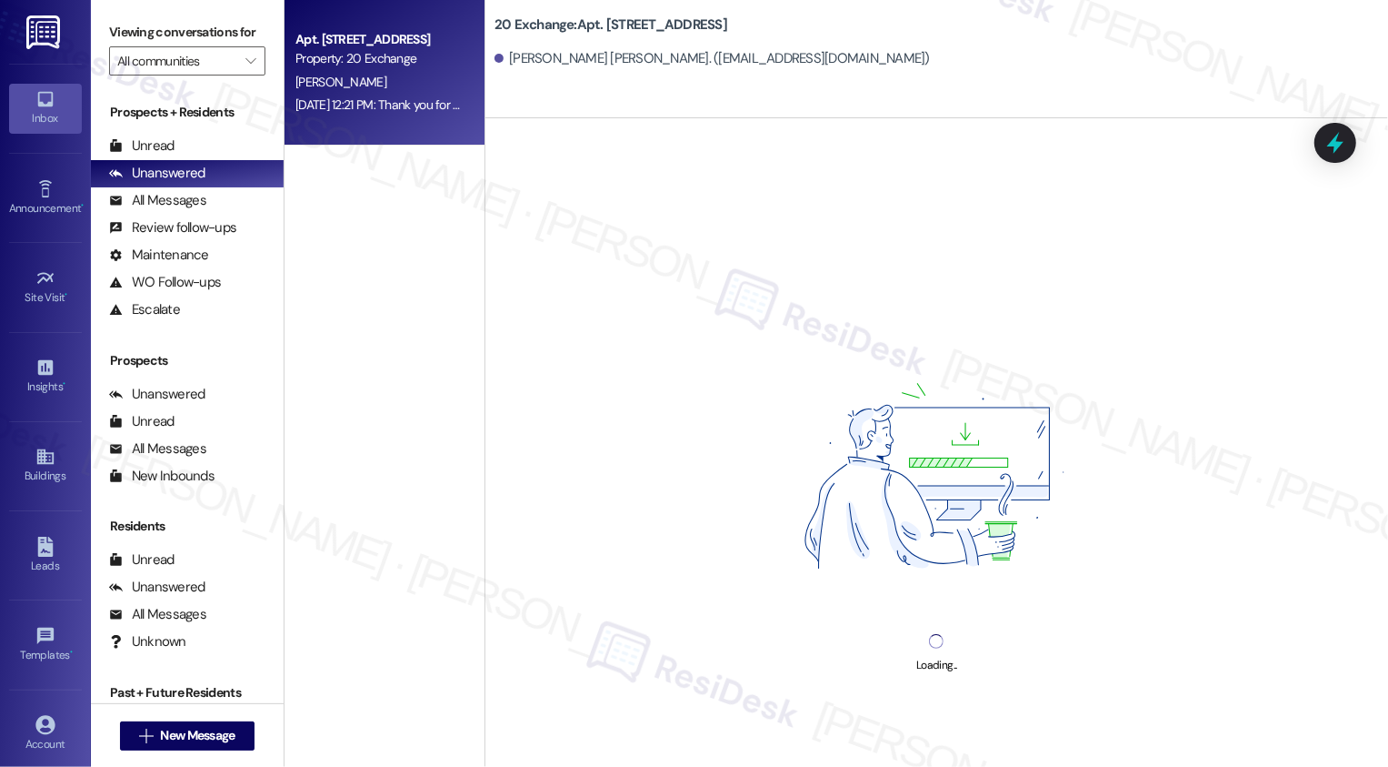
click at [405, 89] on div "[PERSON_NAME]" at bounding box center [380, 82] width 172 height 23
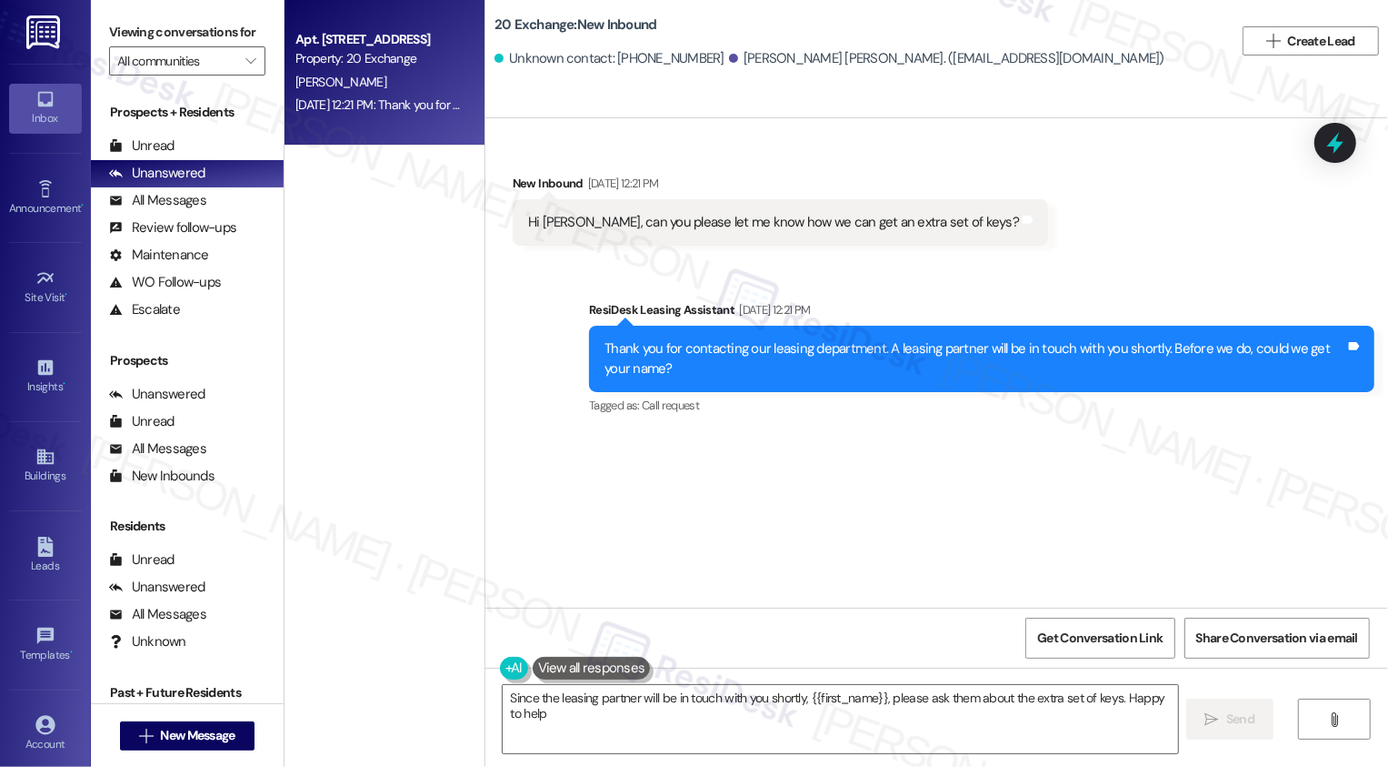
type textarea "Since the leasing partner will be in touch with you shortly, {{first_name}}, pl…"
click at [356, 291] on div "Apt. [STREET_ADDRESS] Property: 20 Exchange [PERSON_NAME] [DATE] 12:21 PM: Than…" at bounding box center [385, 318] width 200 height 637
click at [816, 503] on div "Received via SMS New Inbound [DATE] 12:21 PM Hi [PERSON_NAME], can you please l…" at bounding box center [937, 362] width 903 height 489
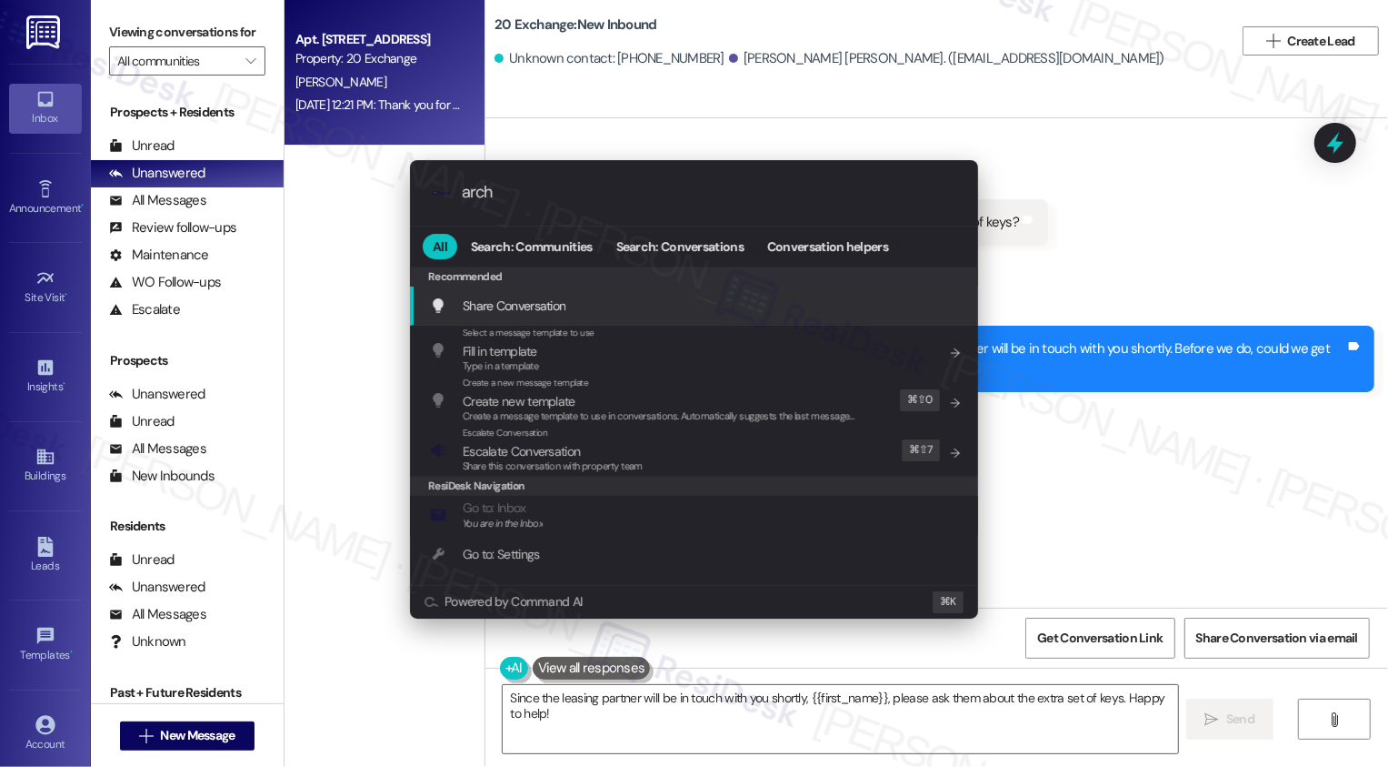
type input "archi"
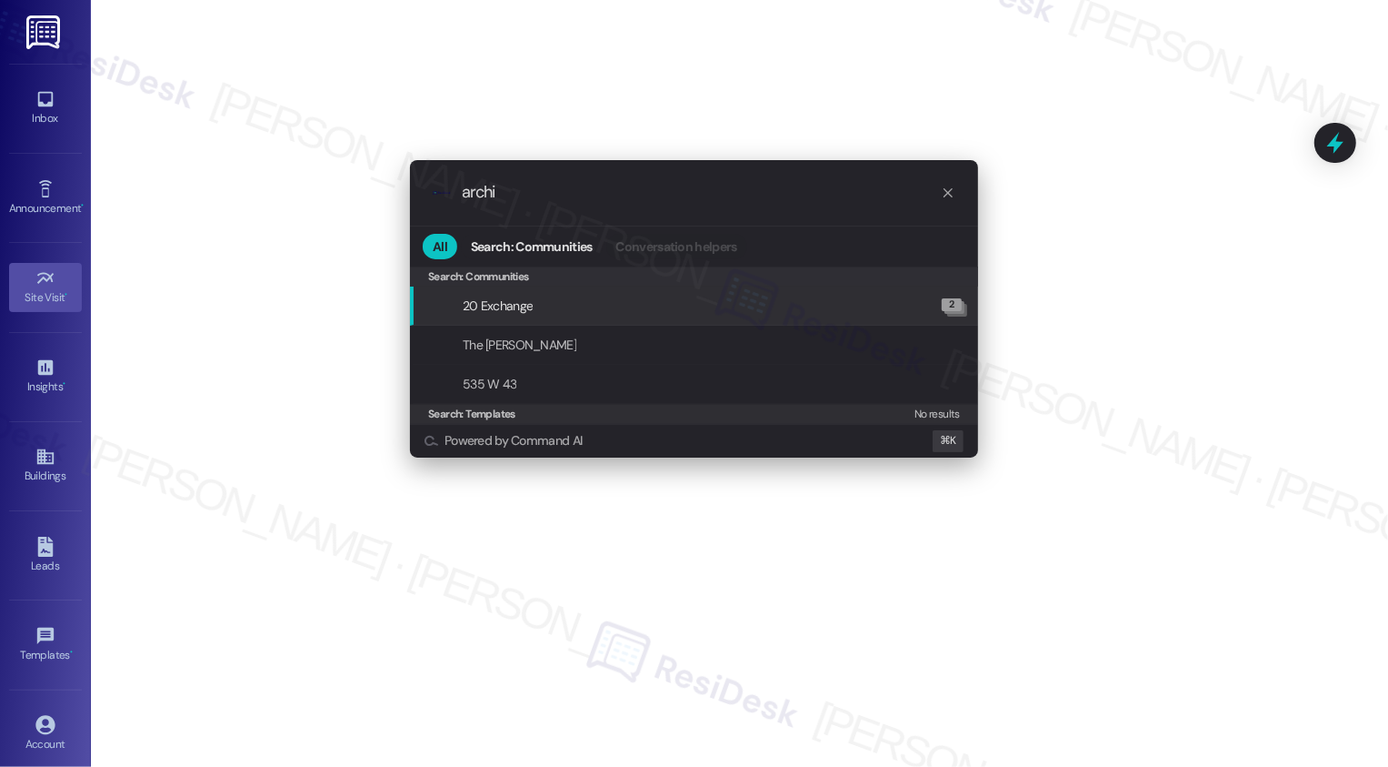
click at [65, 90] on div ".cls-1{fill:#0a055f;}.cls-2{fill:#0cc4c4;} resideskLogoBlueOrange archi All Sea…" at bounding box center [694, 383] width 1388 height 767
click at [65, 90] on link "Inbox" at bounding box center [45, 108] width 73 height 49
